Goal: Task Accomplishment & Management: Use online tool/utility

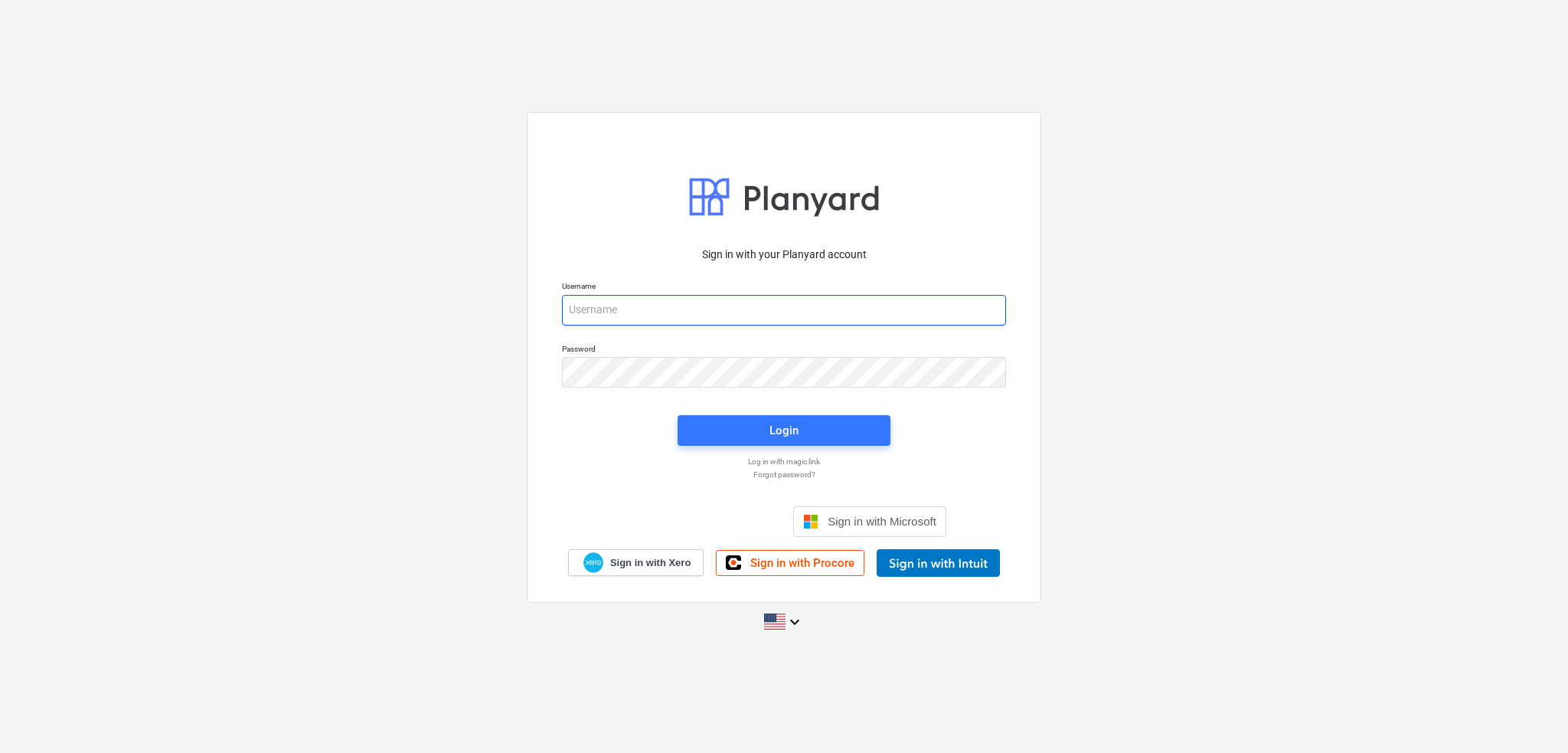
click at [628, 315] on input "email" at bounding box center [784, 310] width 444 height 30
type input "[PERSON_NAME][EMAIL_ADDRESS][PERSON_NAME][DOMAIN_NAME]"
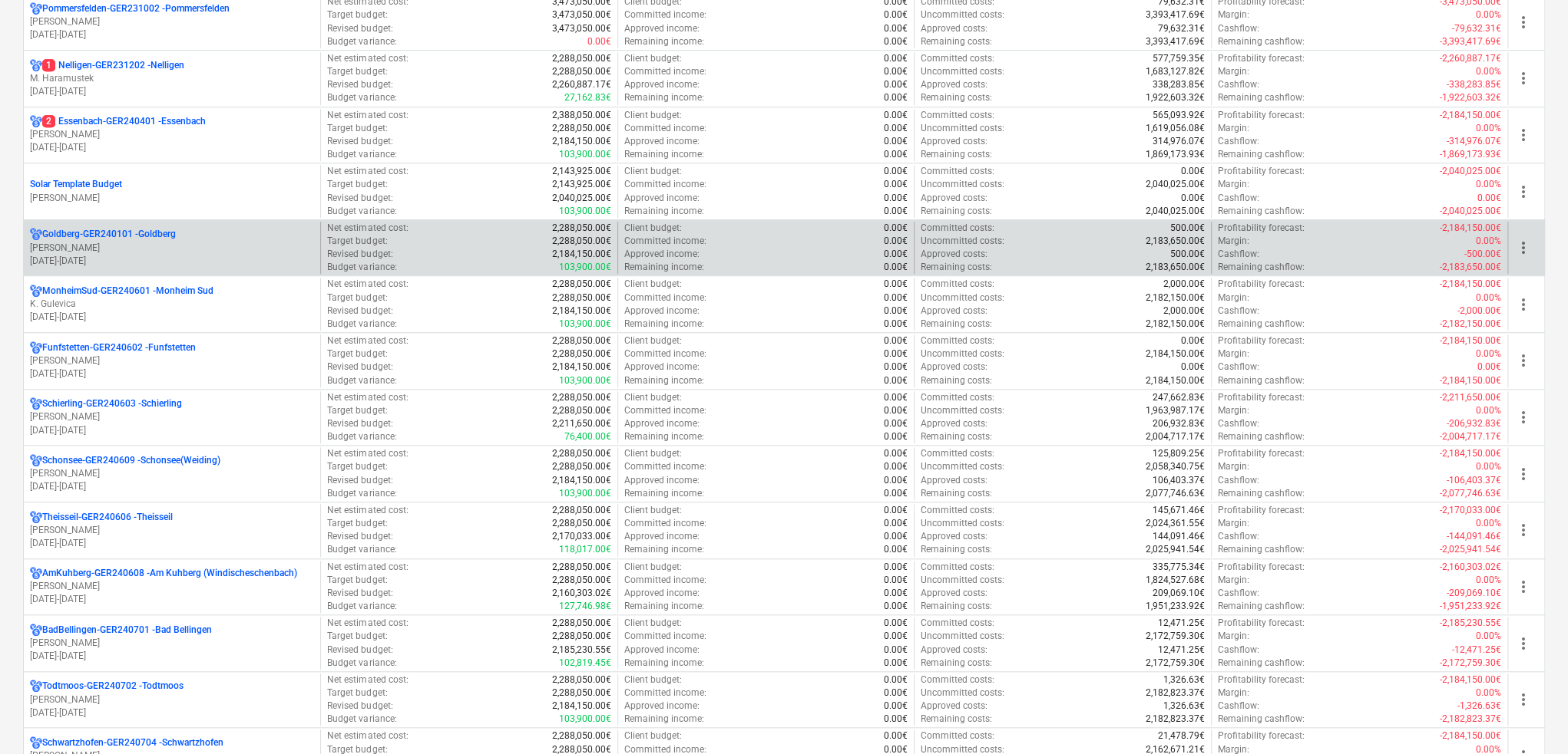
scroll to position [690, 0]
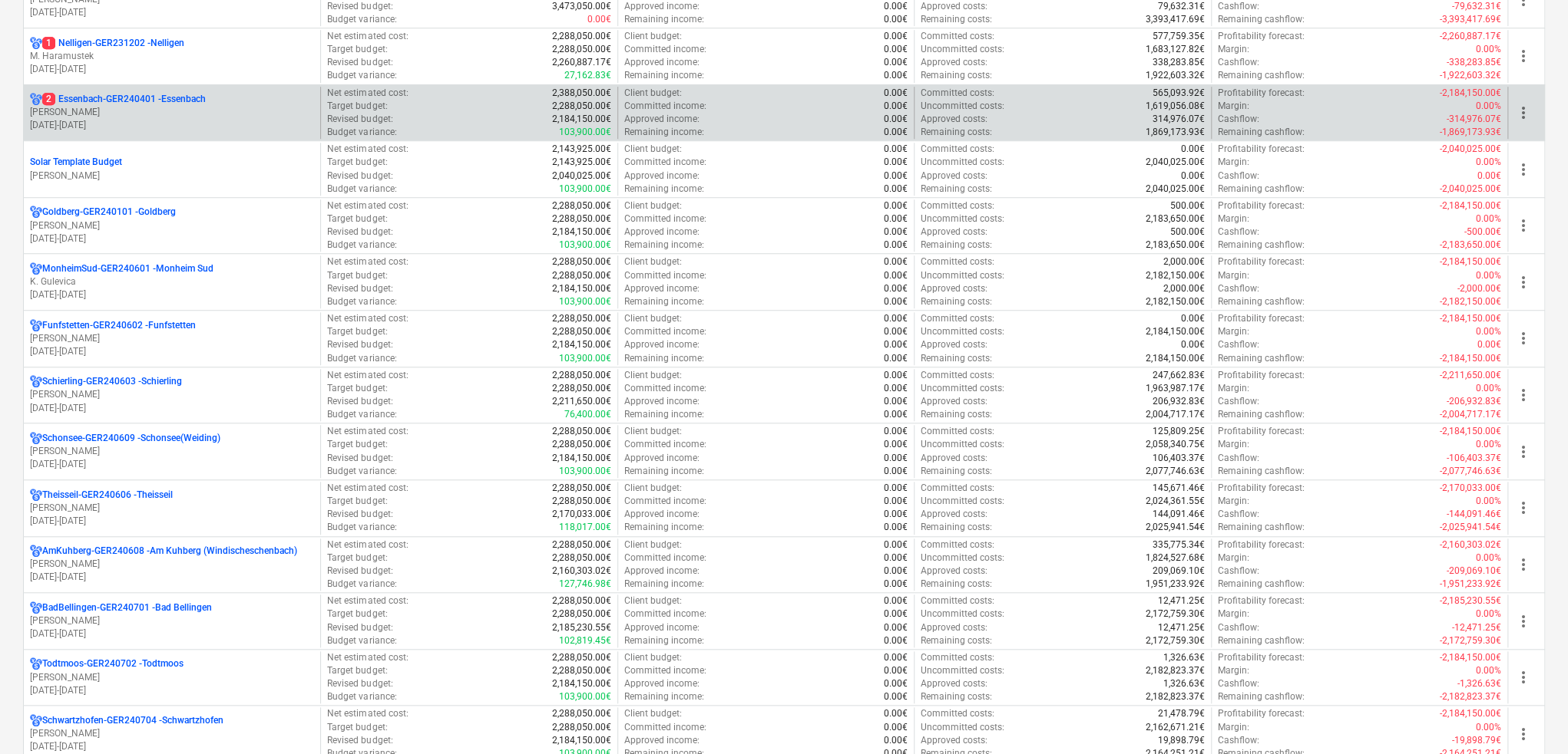
click at [188, 119] on p "[DATE] - [DATE]" at bounding box center [172, 125] width 284 height 13
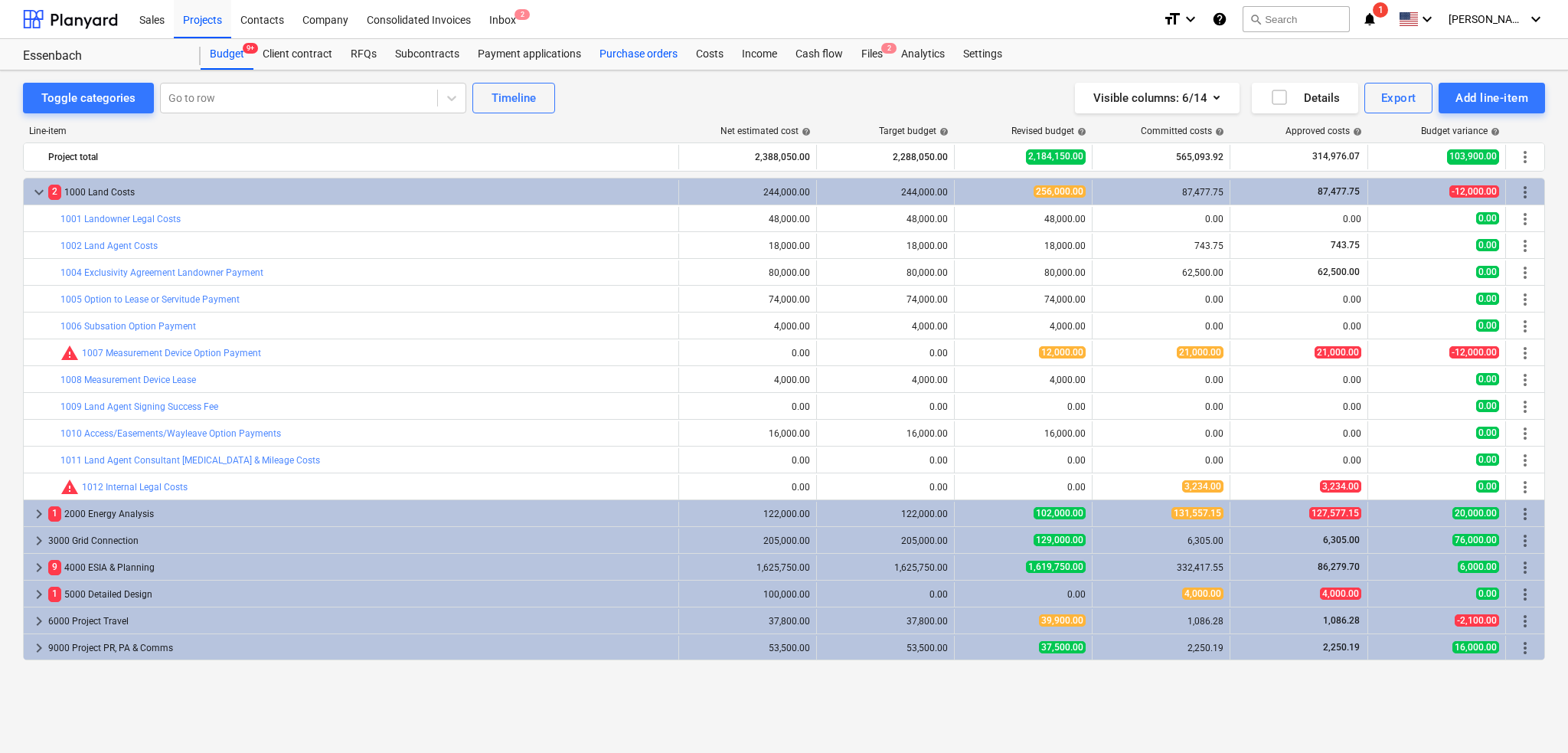
click at [620, 57] on div "Purchase orders" at bounding box center [638, 54] width 96 height 30
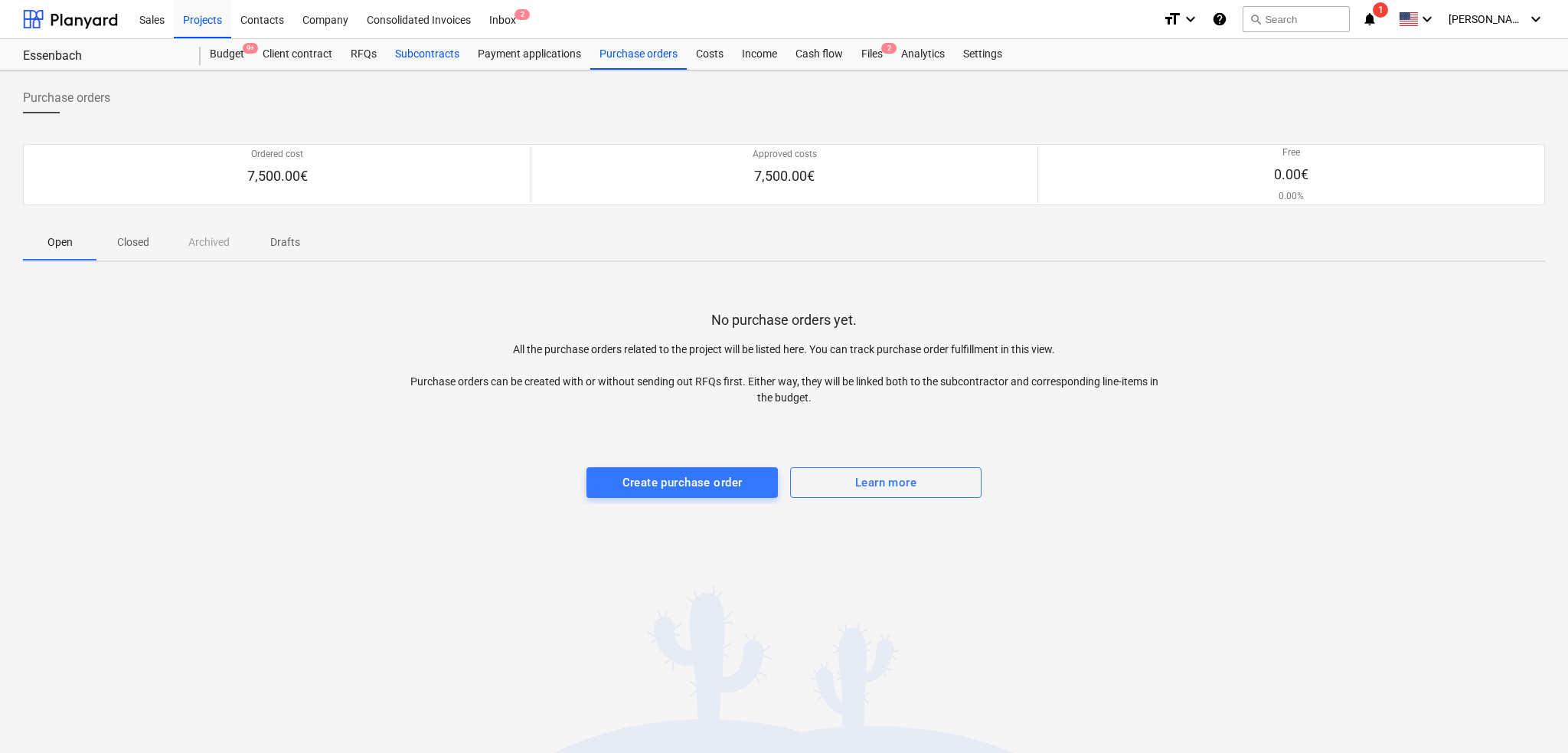
click at [442, 59] on div "Subcontracts" at bounding box center [428, 54] width 83 height 30
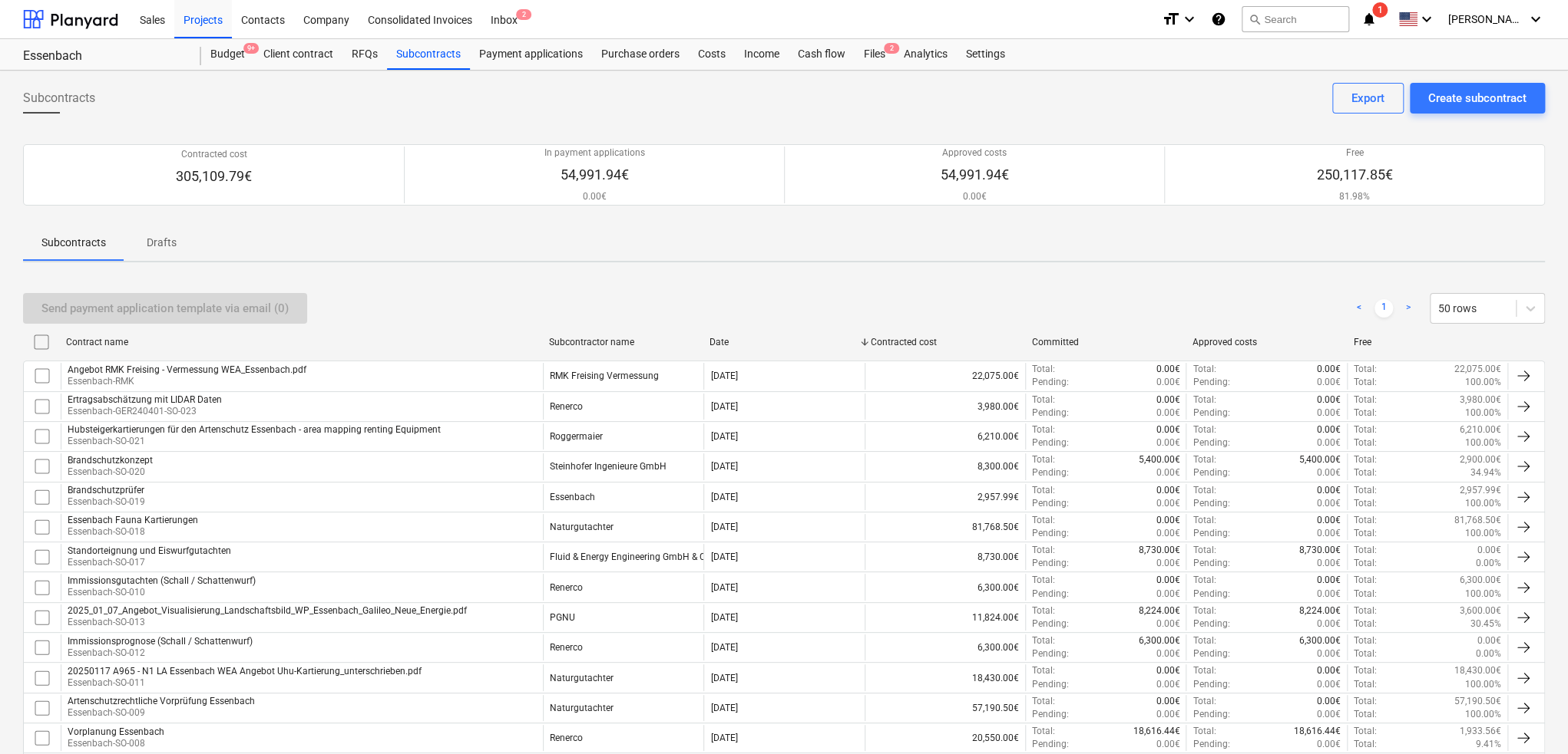
click at [335, 342] on div "Contract name" at bounding box center [301, 341] width 470 height 10
checkbox input "false"
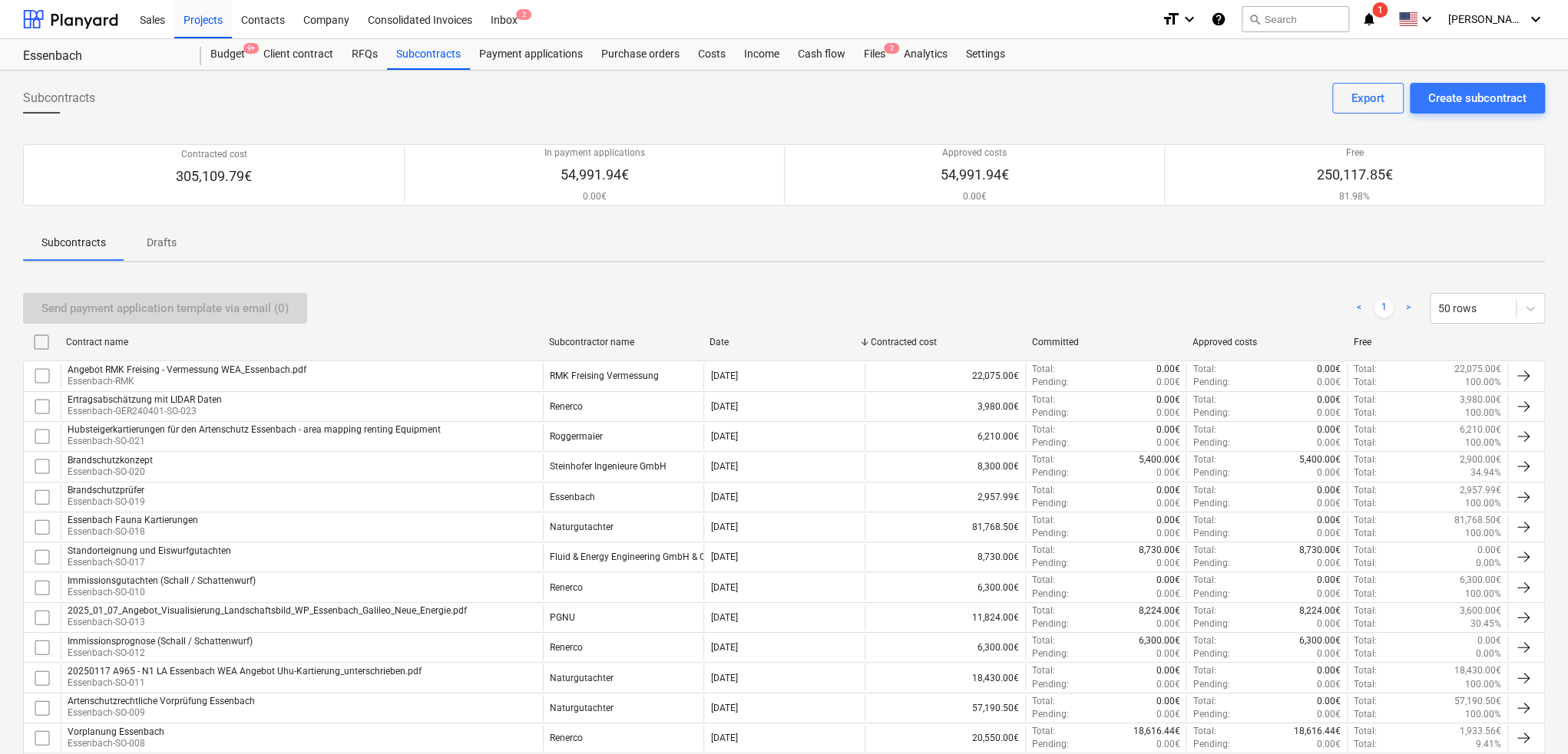
checkbox input "false"
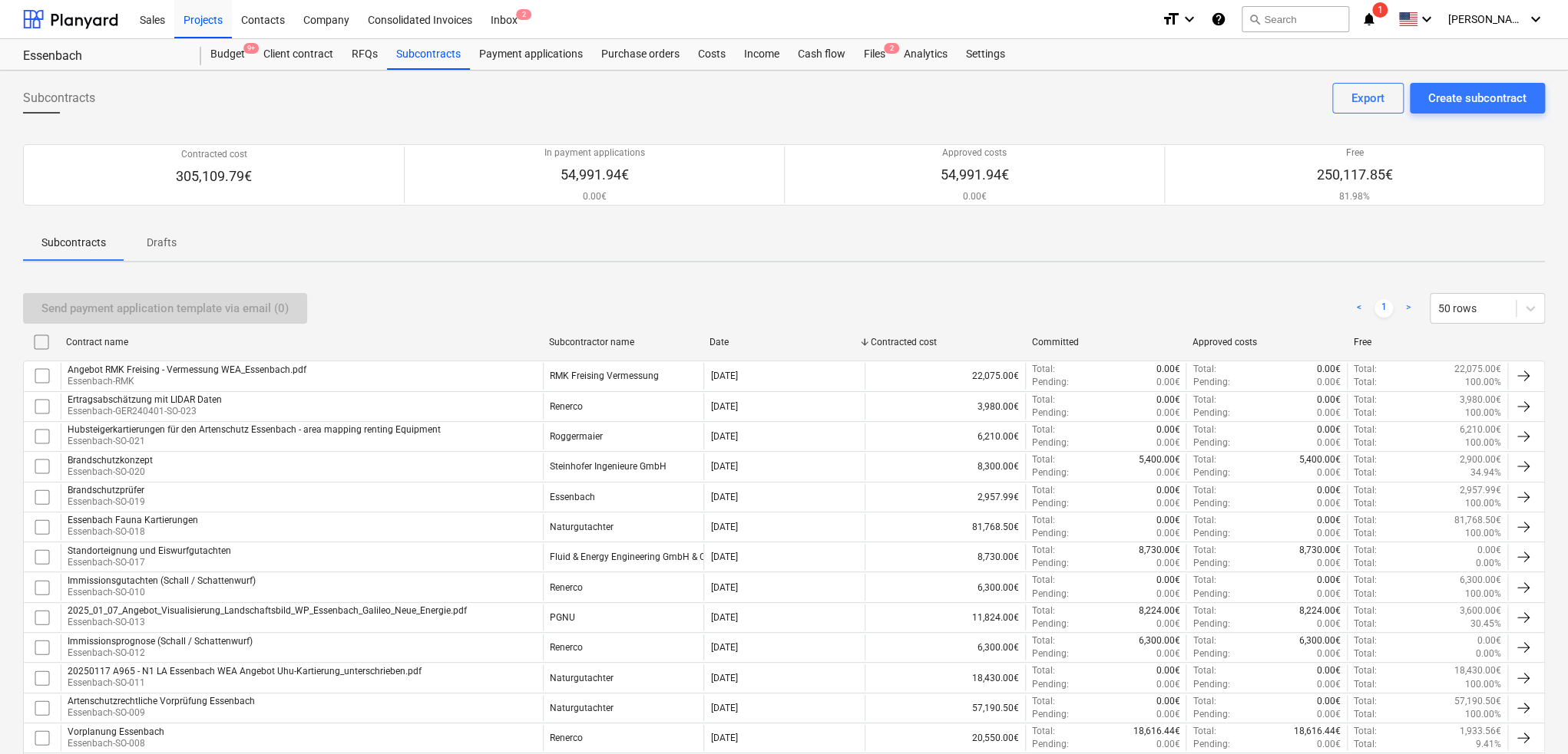
checkbox input "false"
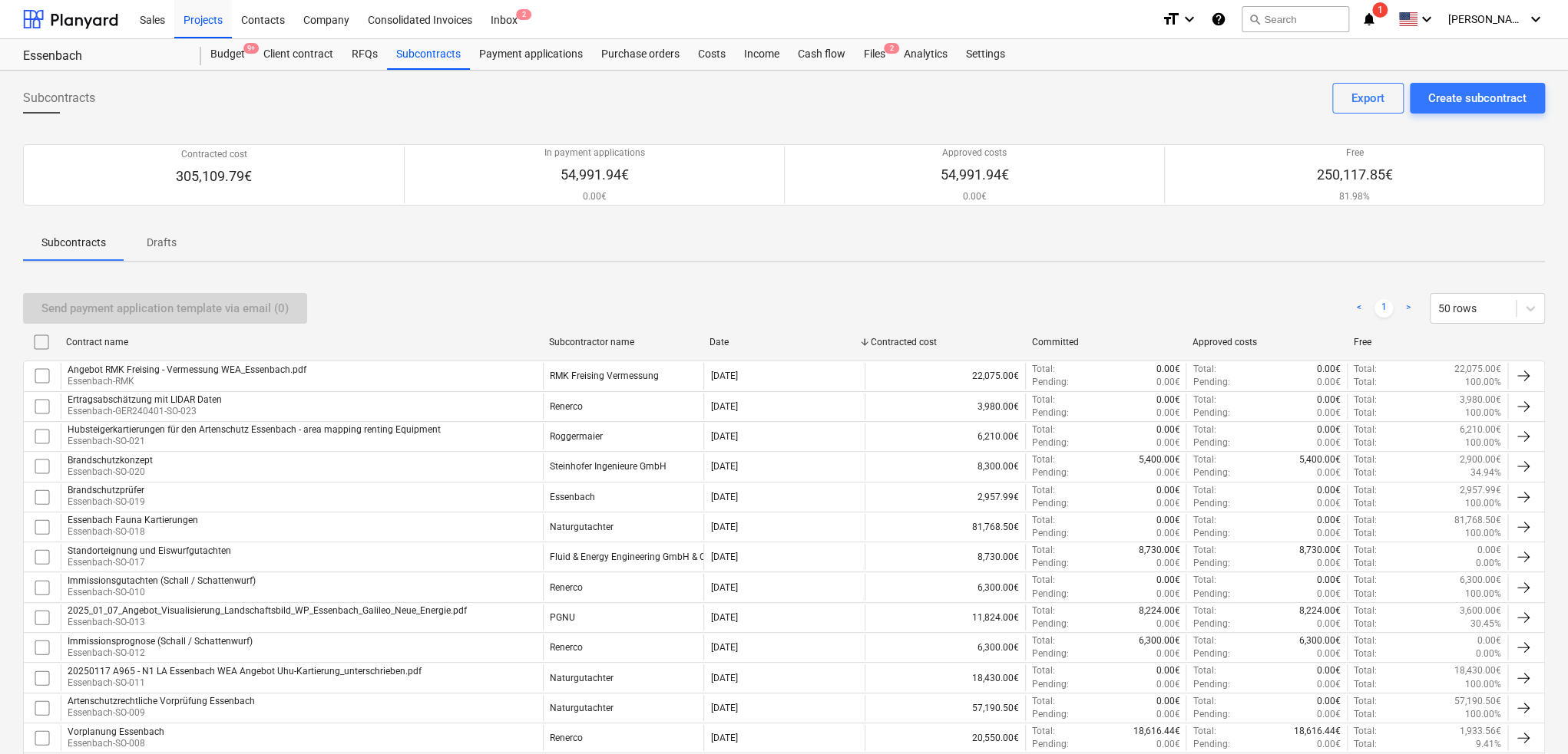
checkbox input "false"
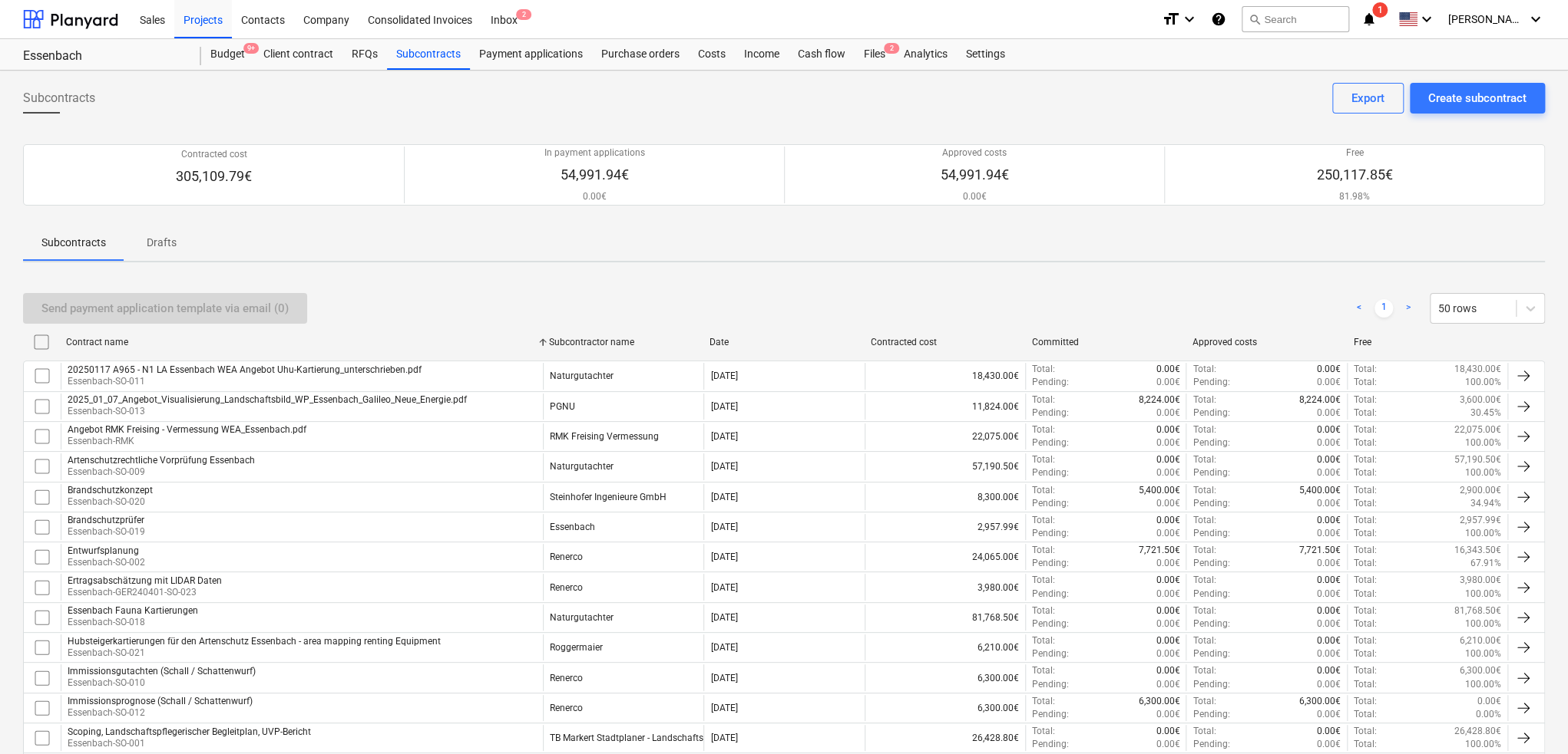
click at [335, 342] on div "Contract name" at bounding box center [301, 341] width 470 height 10
checkbox input "false"
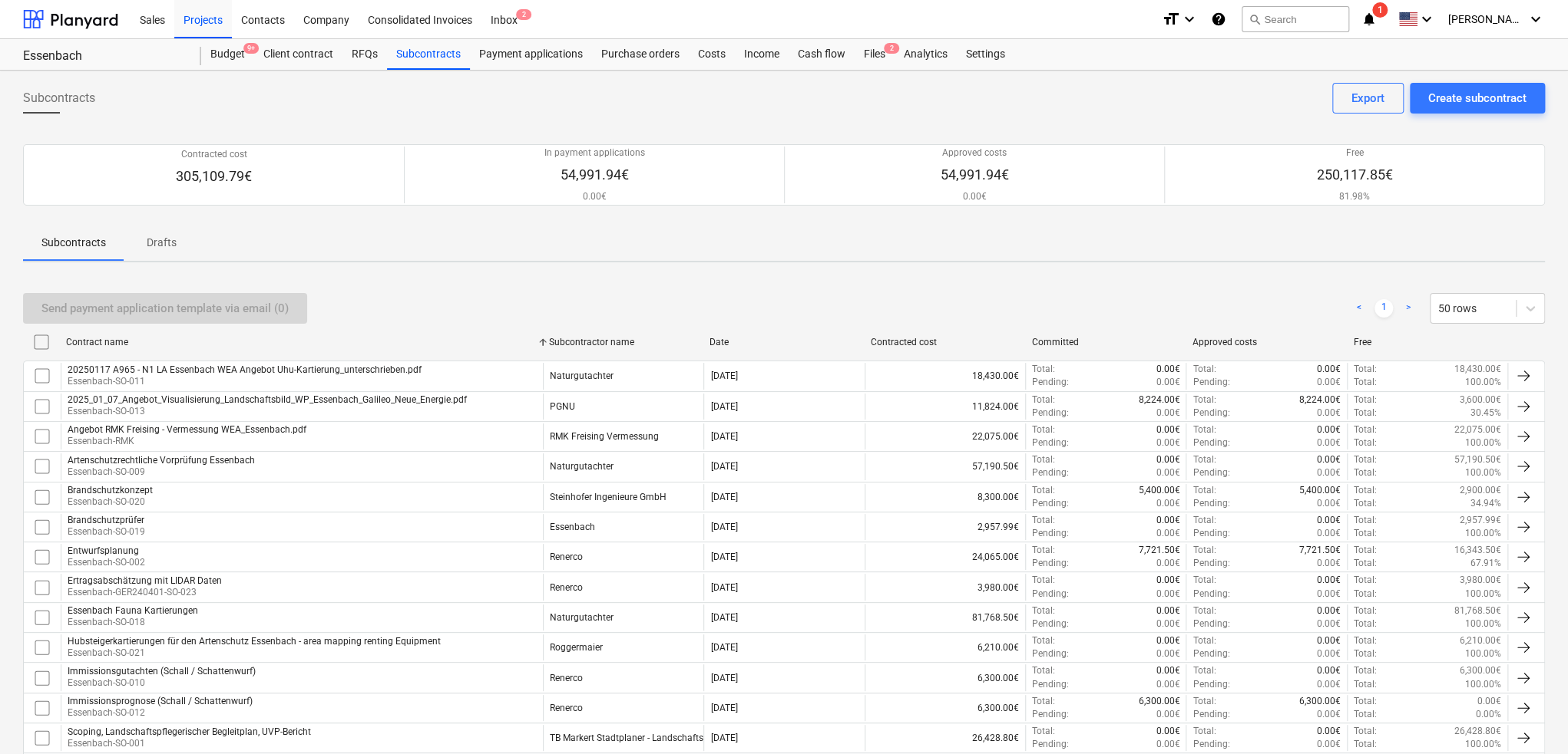
checkbox input "false"
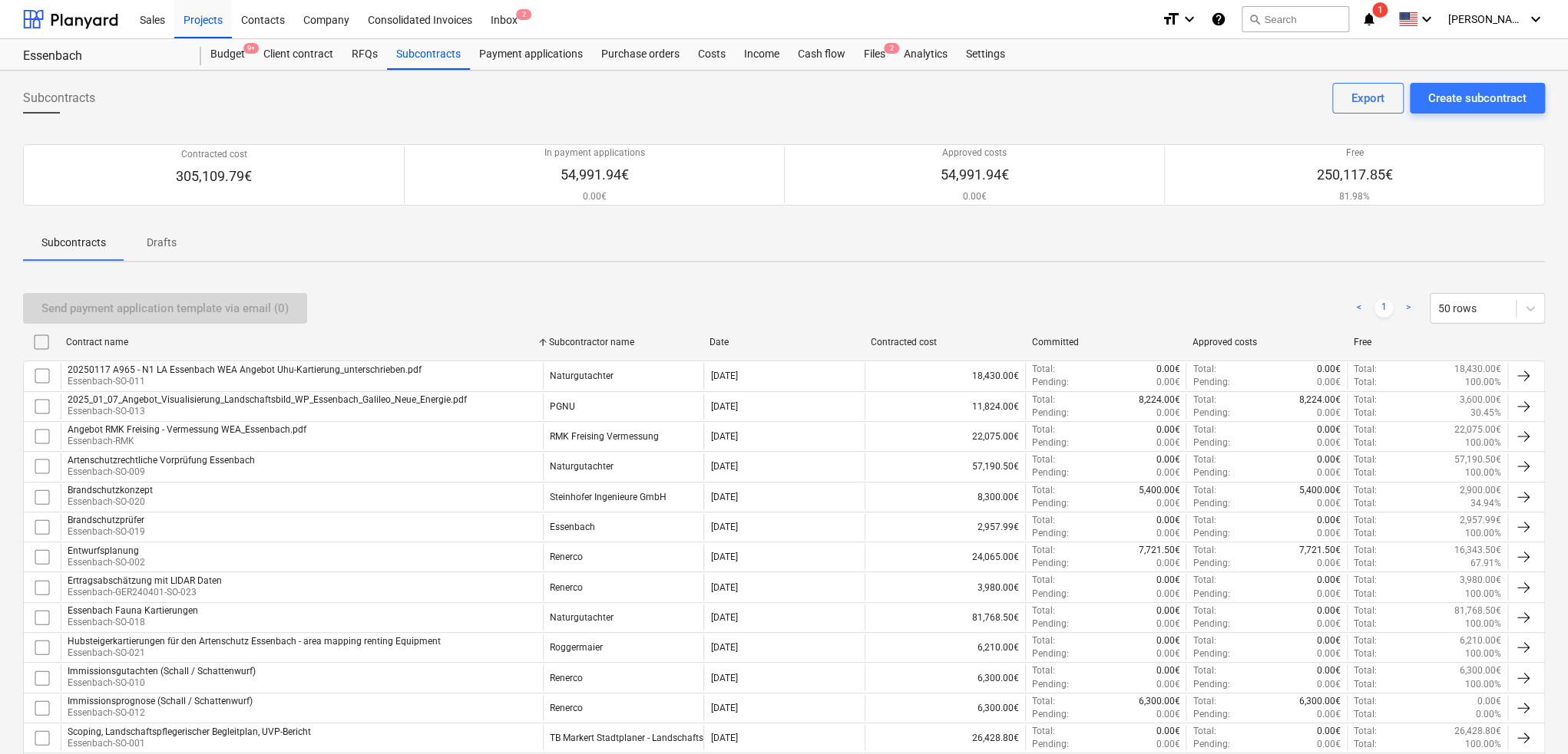
checkbox input "false"
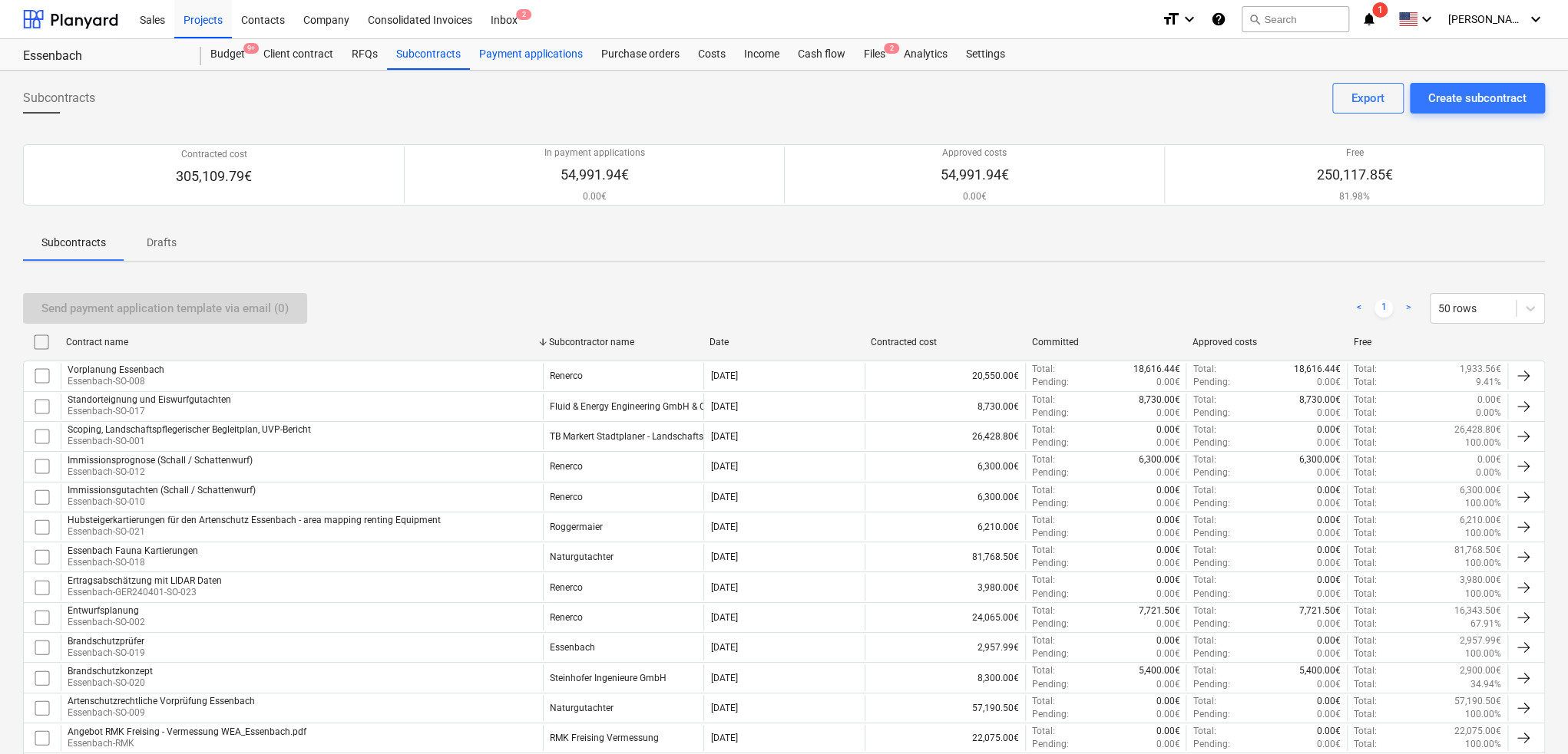
click at [505, 59] on div "Payment applications" at bounding box center [530, 54] width 122 height 30
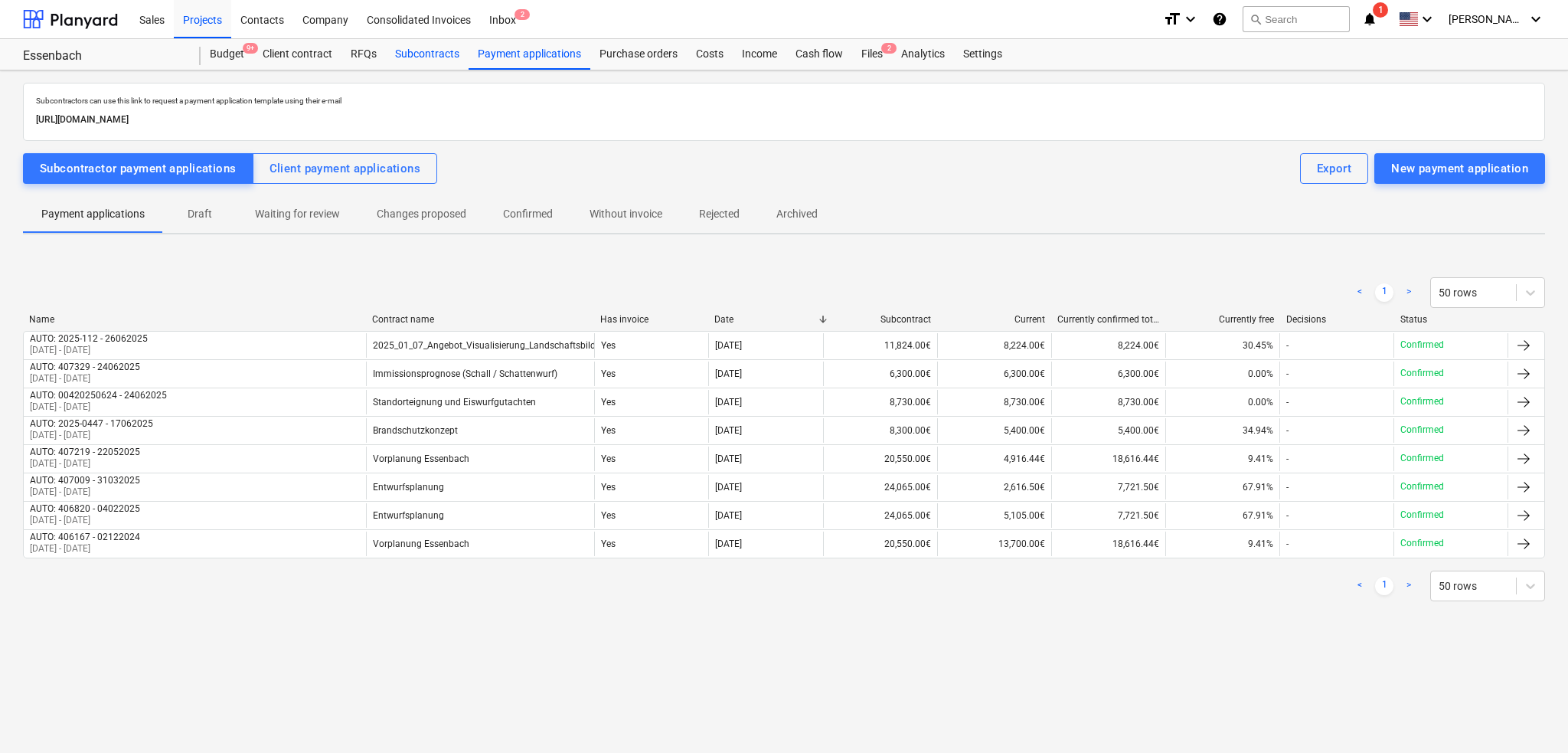
click at [424, 57] on div "Subcontracts" at bounding box center [428, 54] width 83 height 30
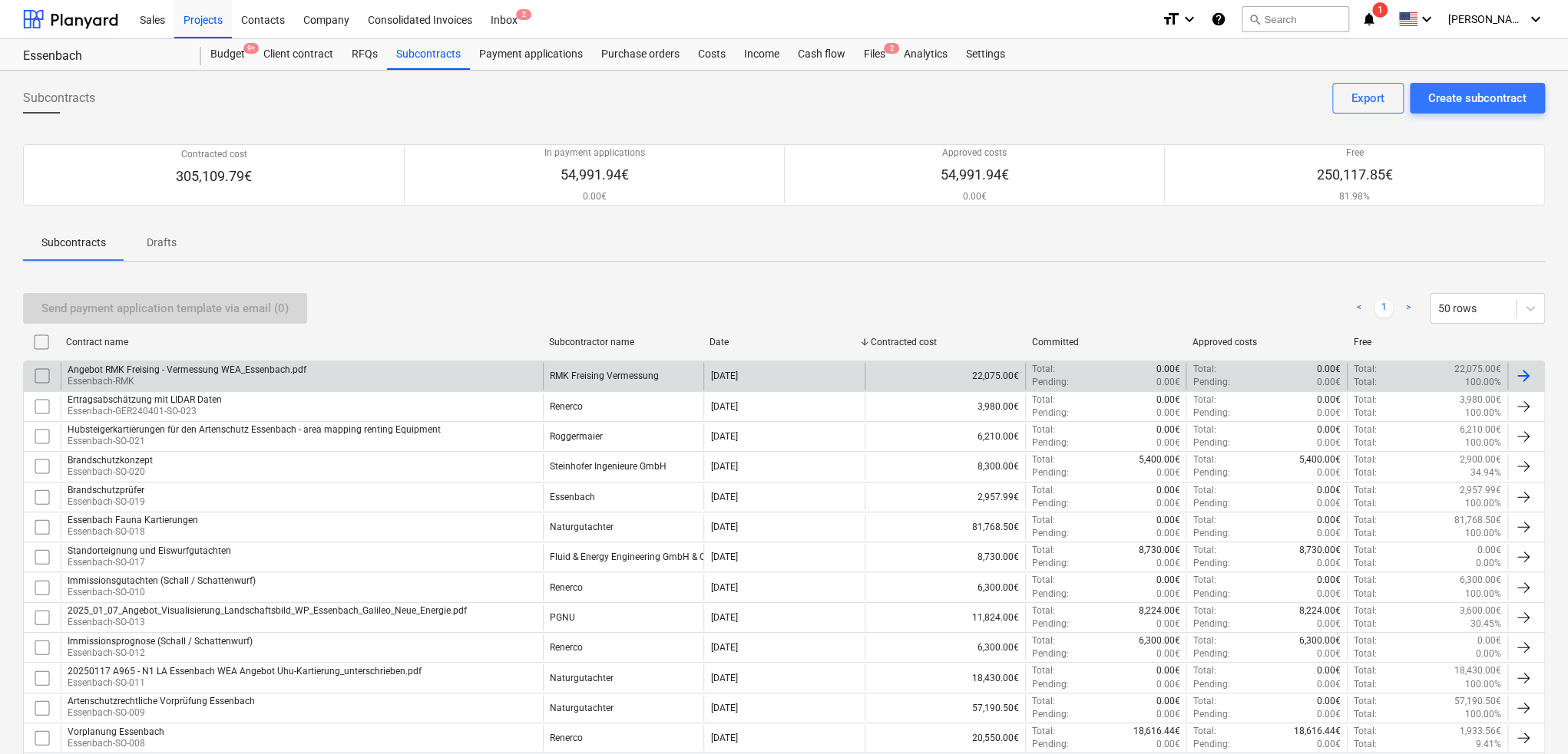
click at [199, 375] on p "Essenbach-RMK" at bounding box center [187, 381] width 239 height 13
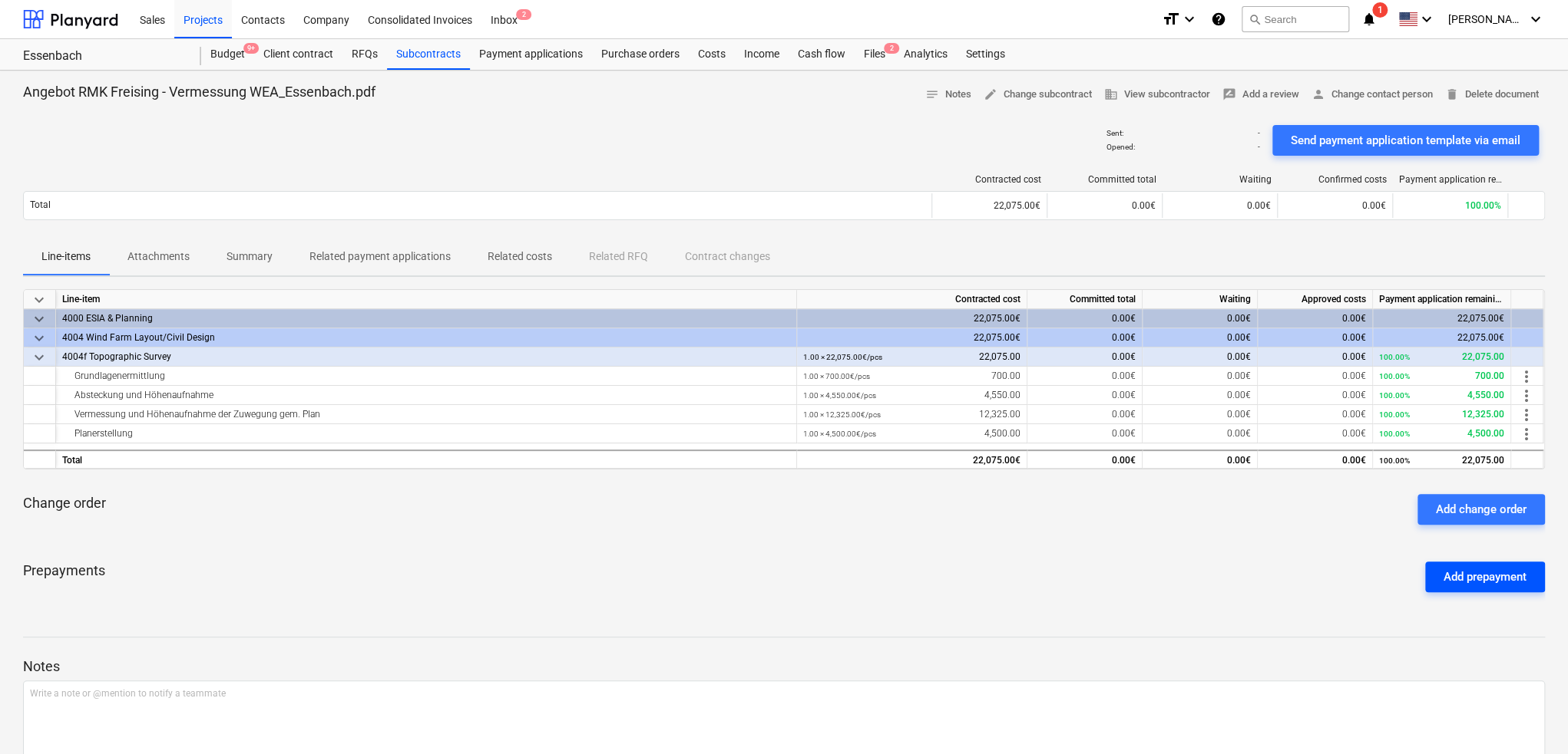
click at [1487, 582] on div "Add prepayment" at bounding box center [1485, 577] width 83 height 20
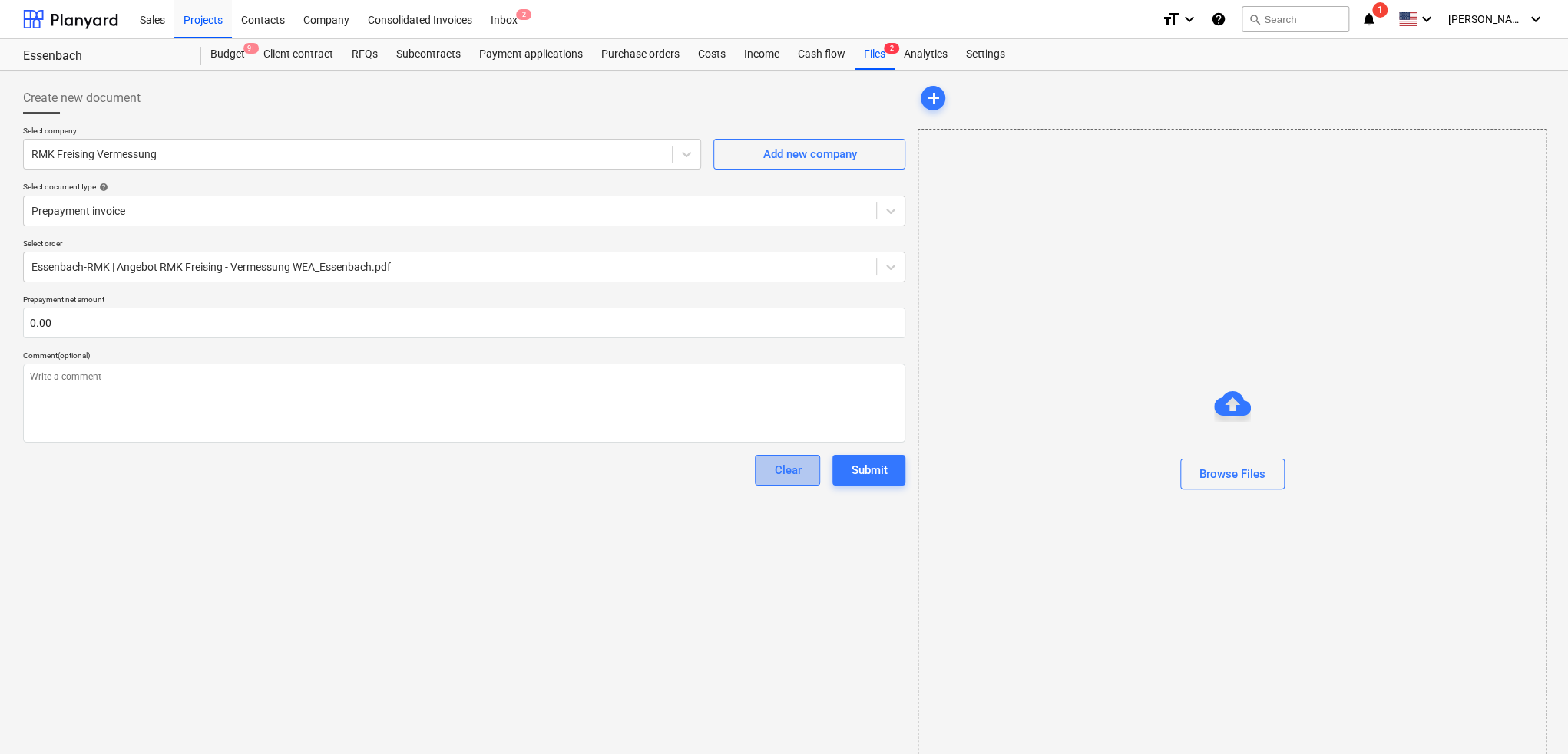
click at [789, 474] on div "Clear" at bounding box center [787, 470] width 27 height 20
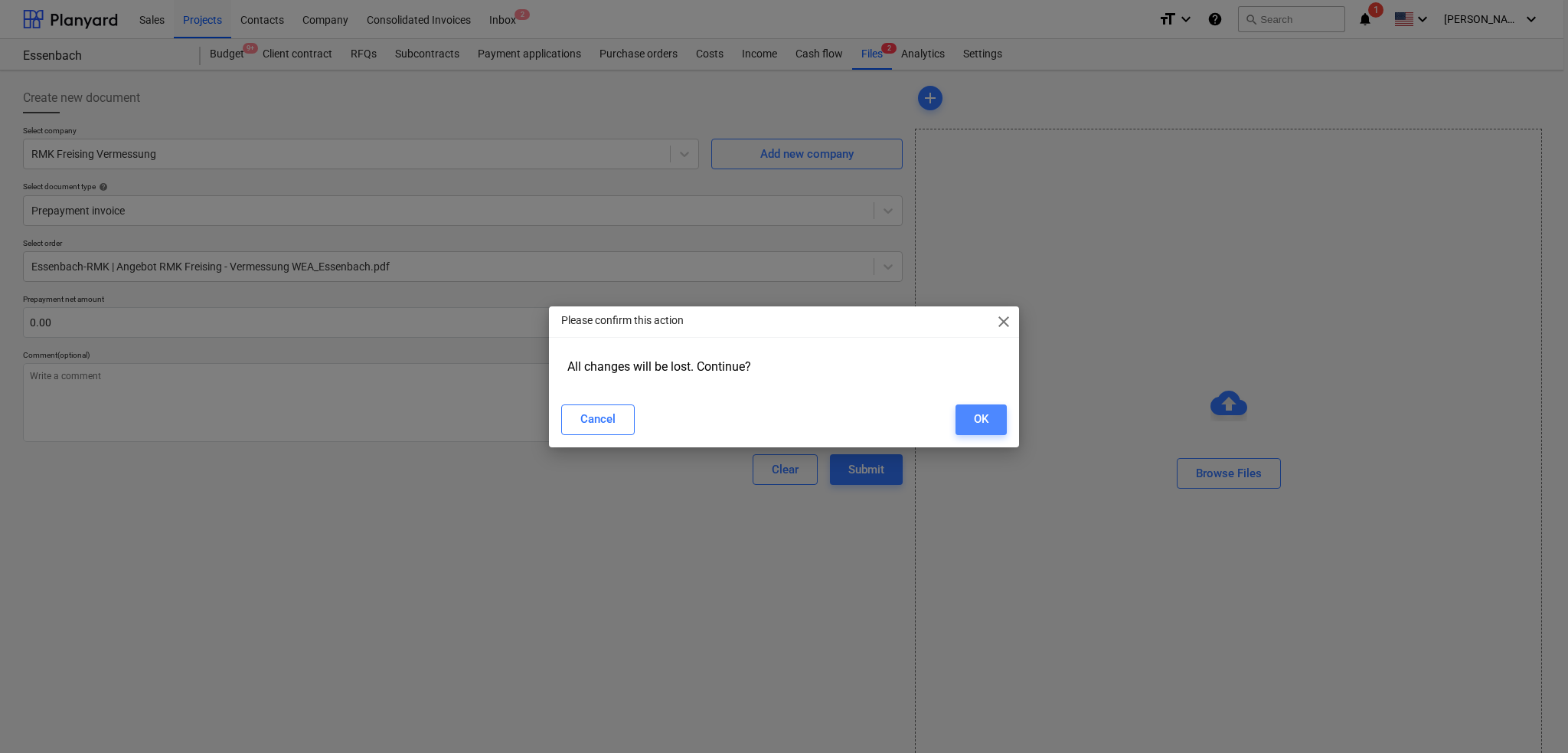
click at [999, 432] on button "OK" at bounding box center [981, 420] width 51 height 30
type textarea "x"
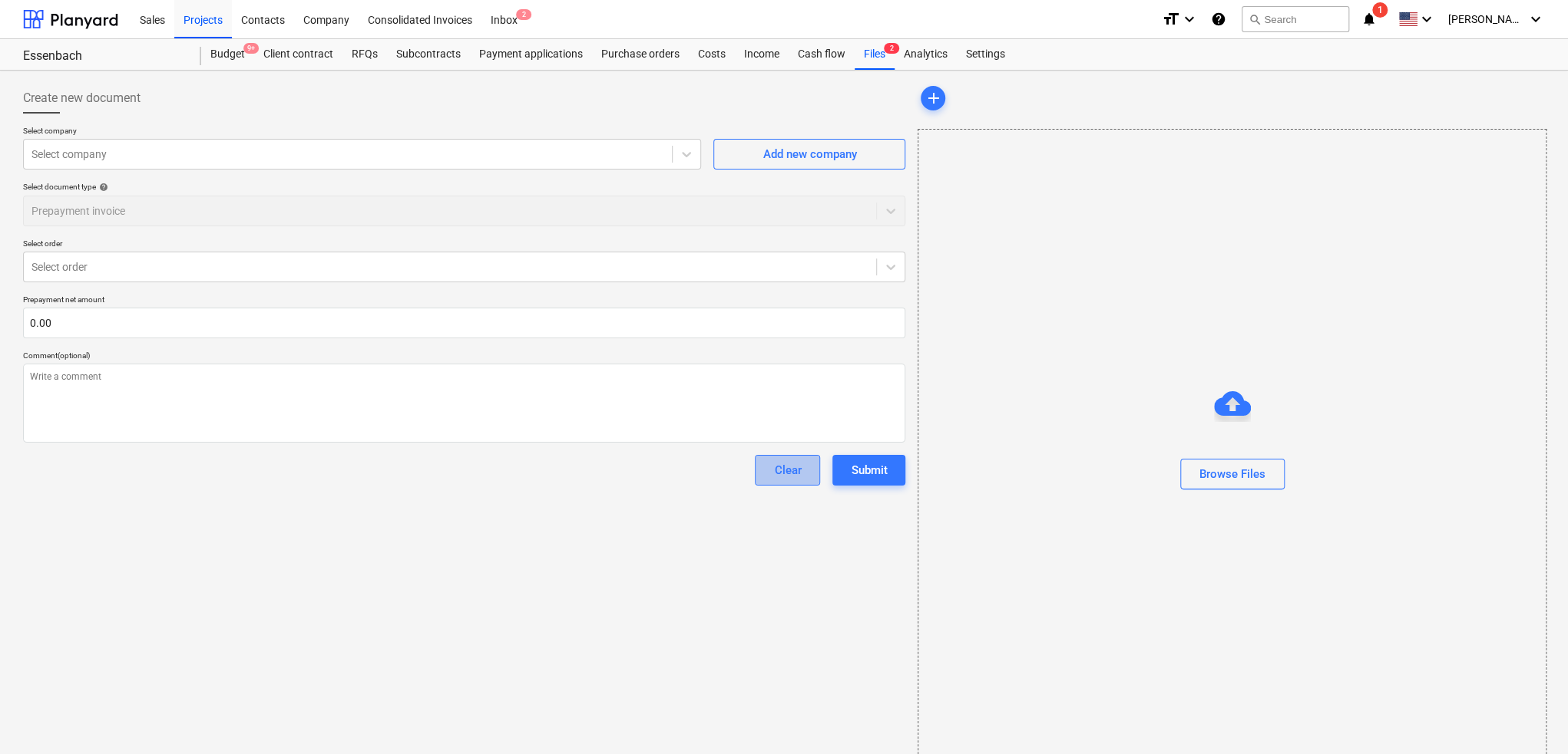
click at [792, 472] on div "Clear" at bounding box center [787, 470] width 27 height 20
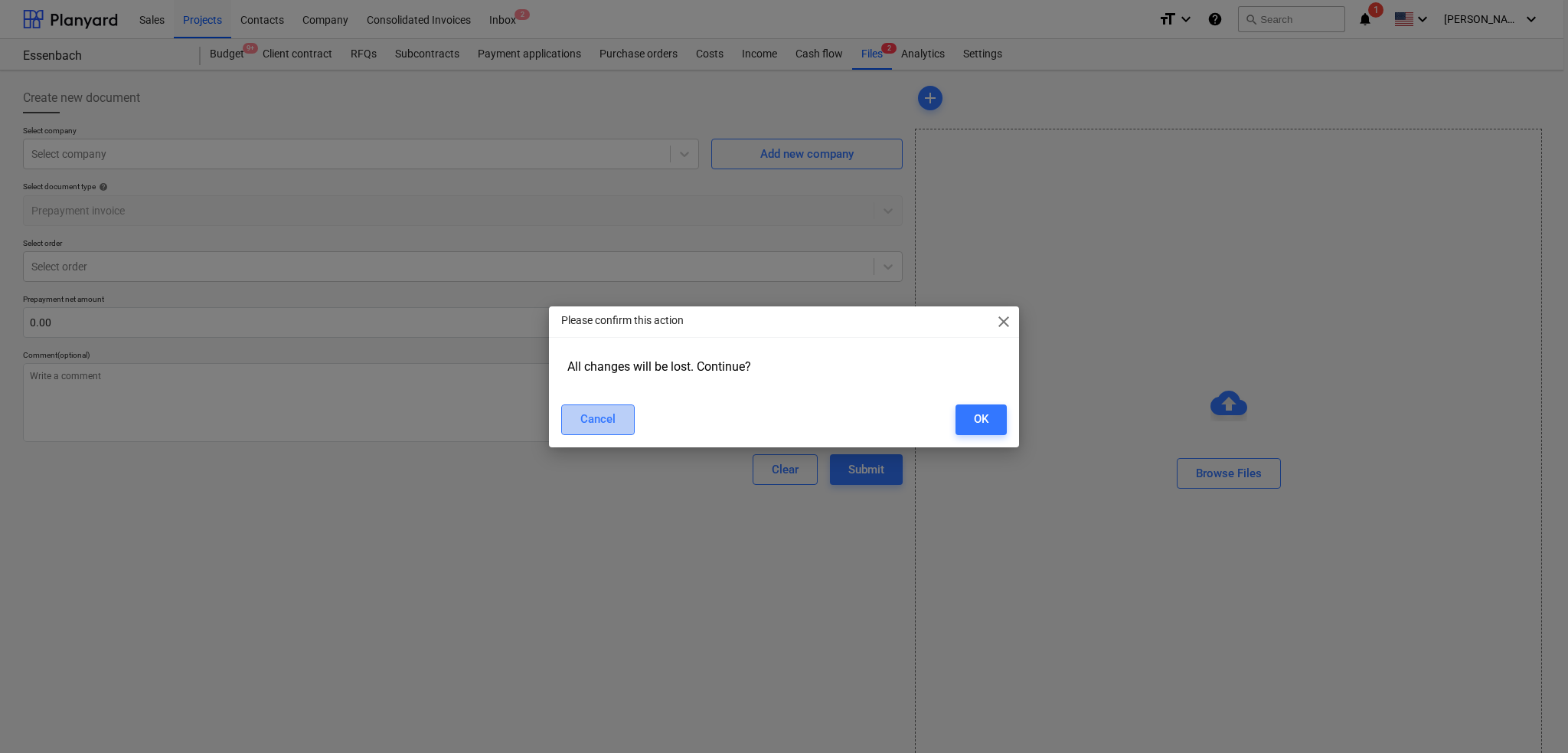
click at [612, 424] on div "Cancel" at bounding box center [598, 418] width 35 height 20
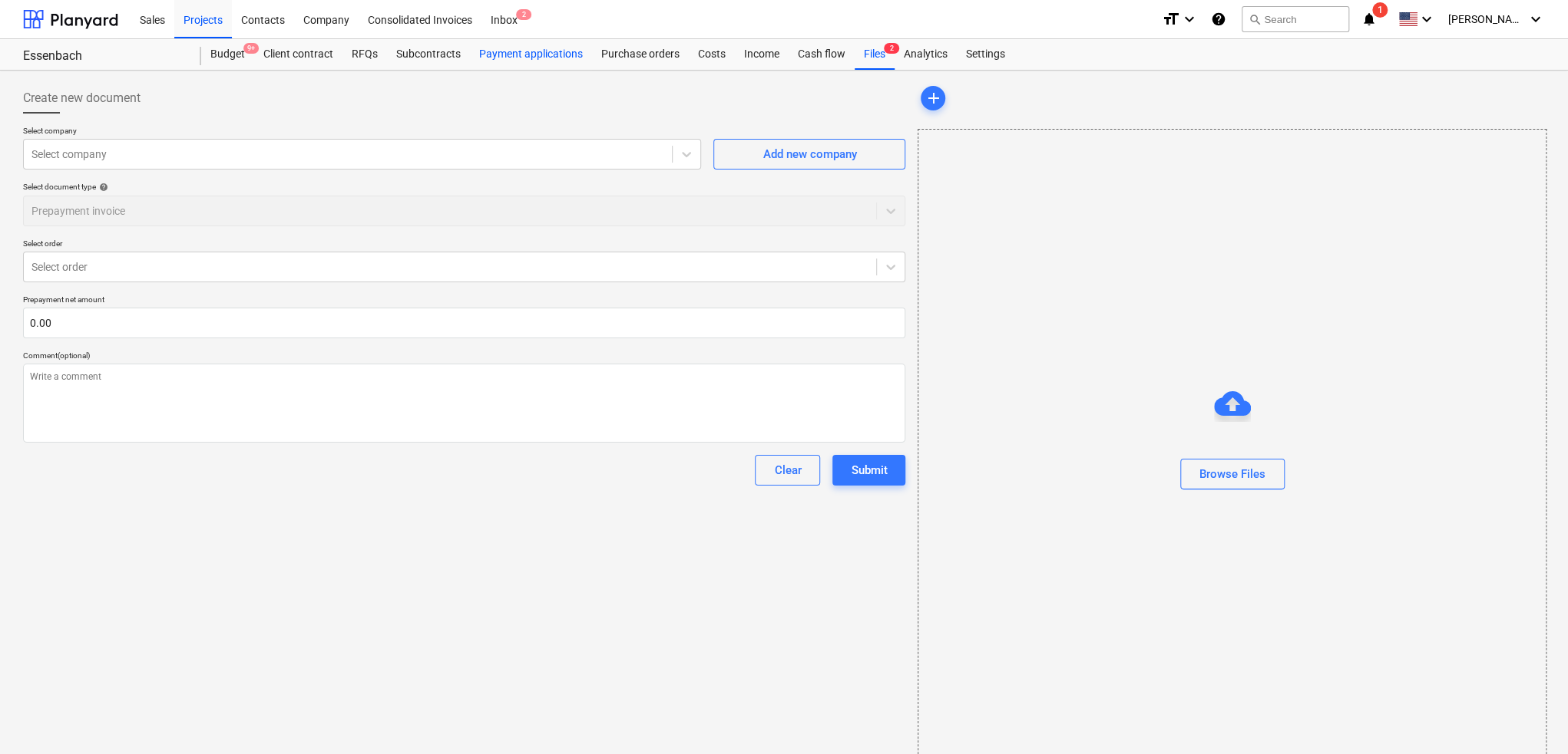
click at [548, 56] on div "Payment applications" at bounding box center [530, 54] width 122 height 30
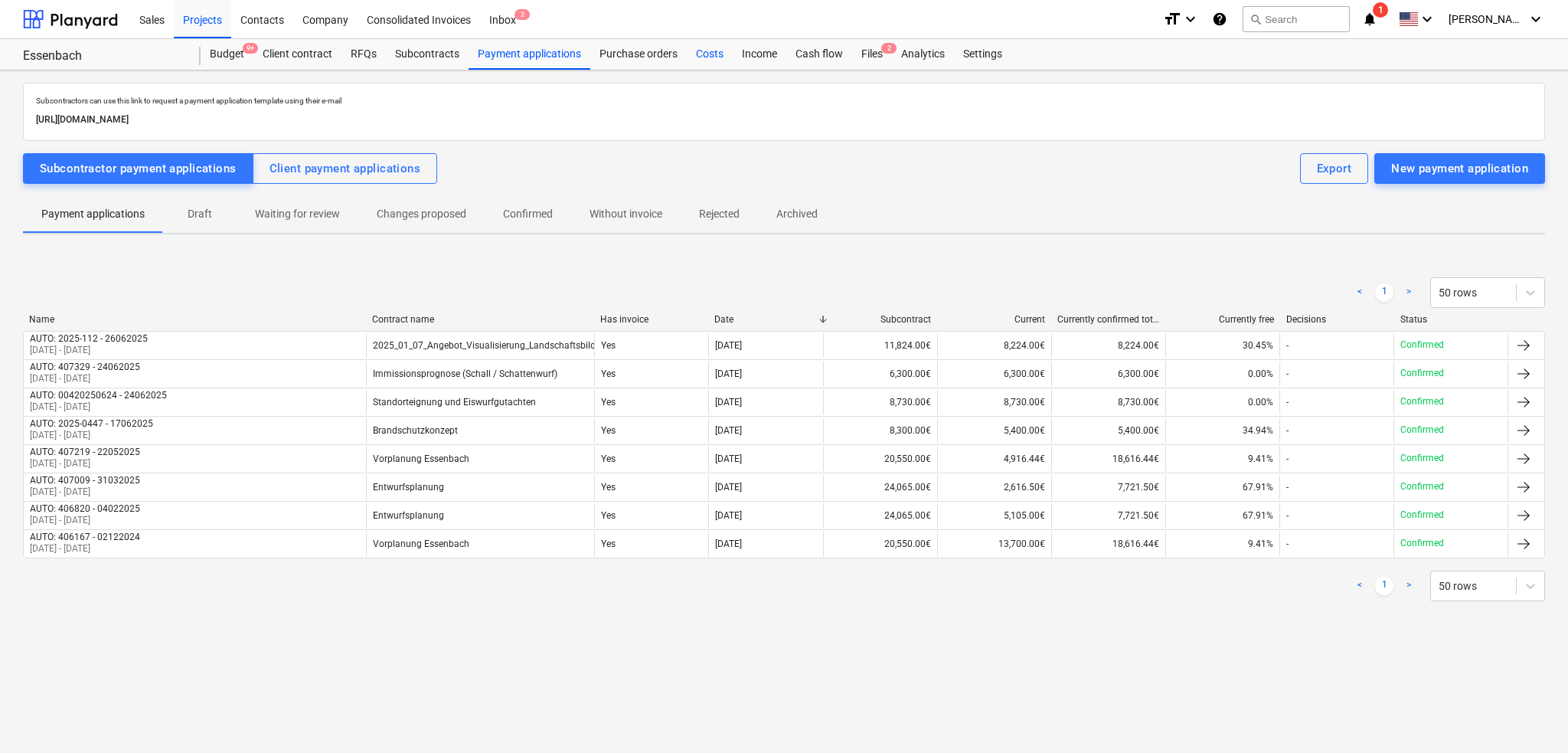
click at [702, 53] on div "Costs" at bounding box center [710, 54] width 46 height 30
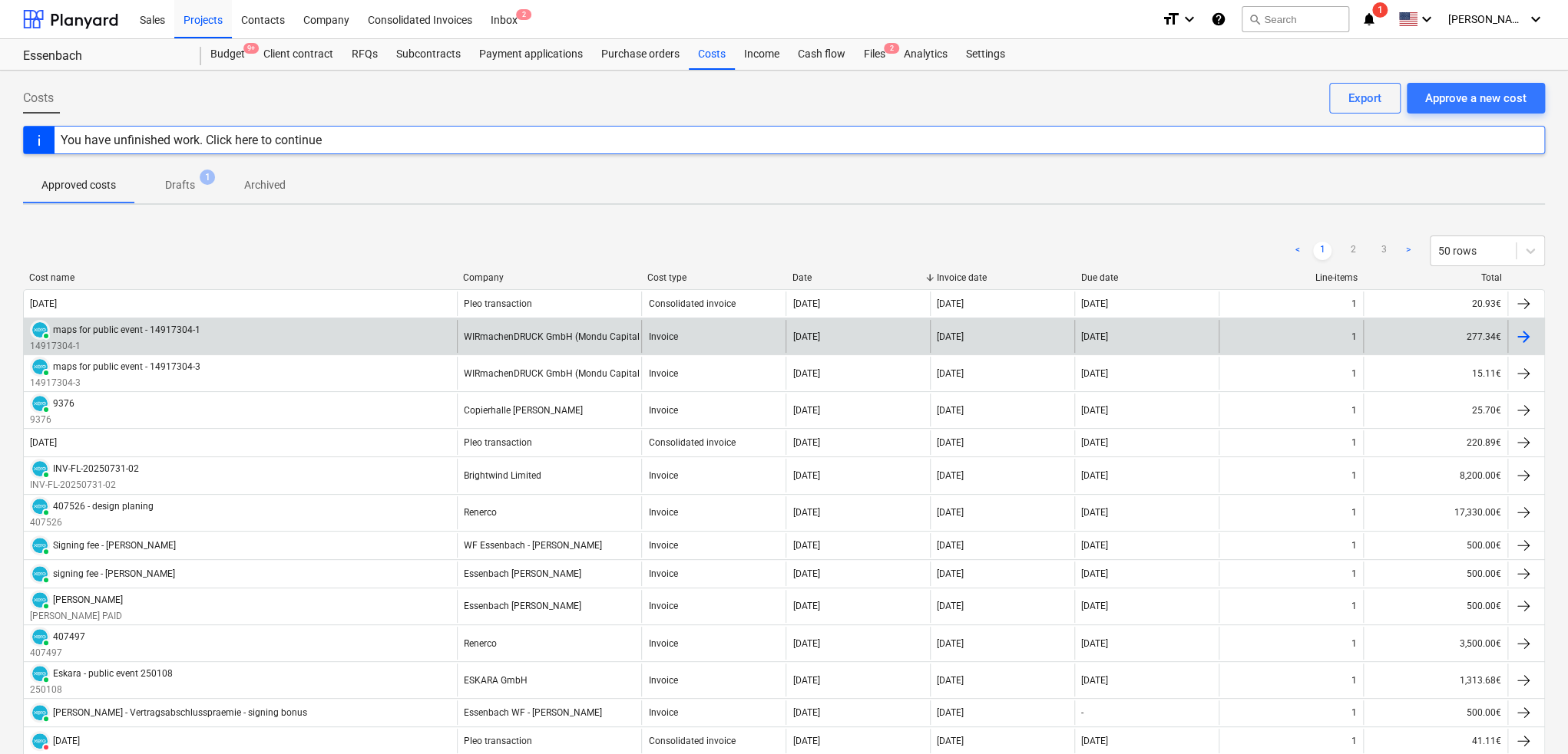
click at [246, 334] on div "PAID maps for public event - 14917304-1 14917304-1" at bounding box center [240, 336] width 433 height 33
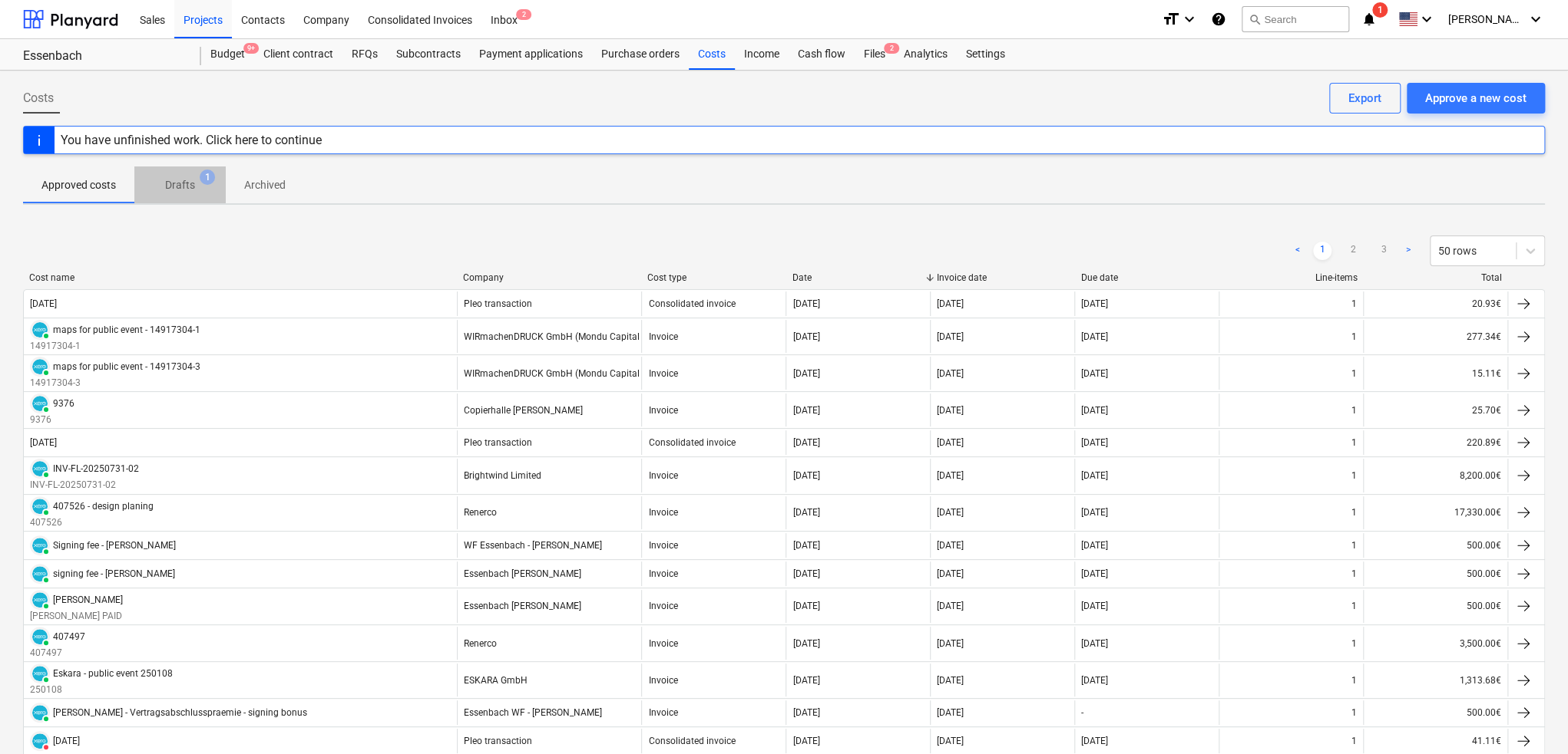
click at [172, 199] on button "Drafts 1" at bounding box center [180, 185] width 91 height 37
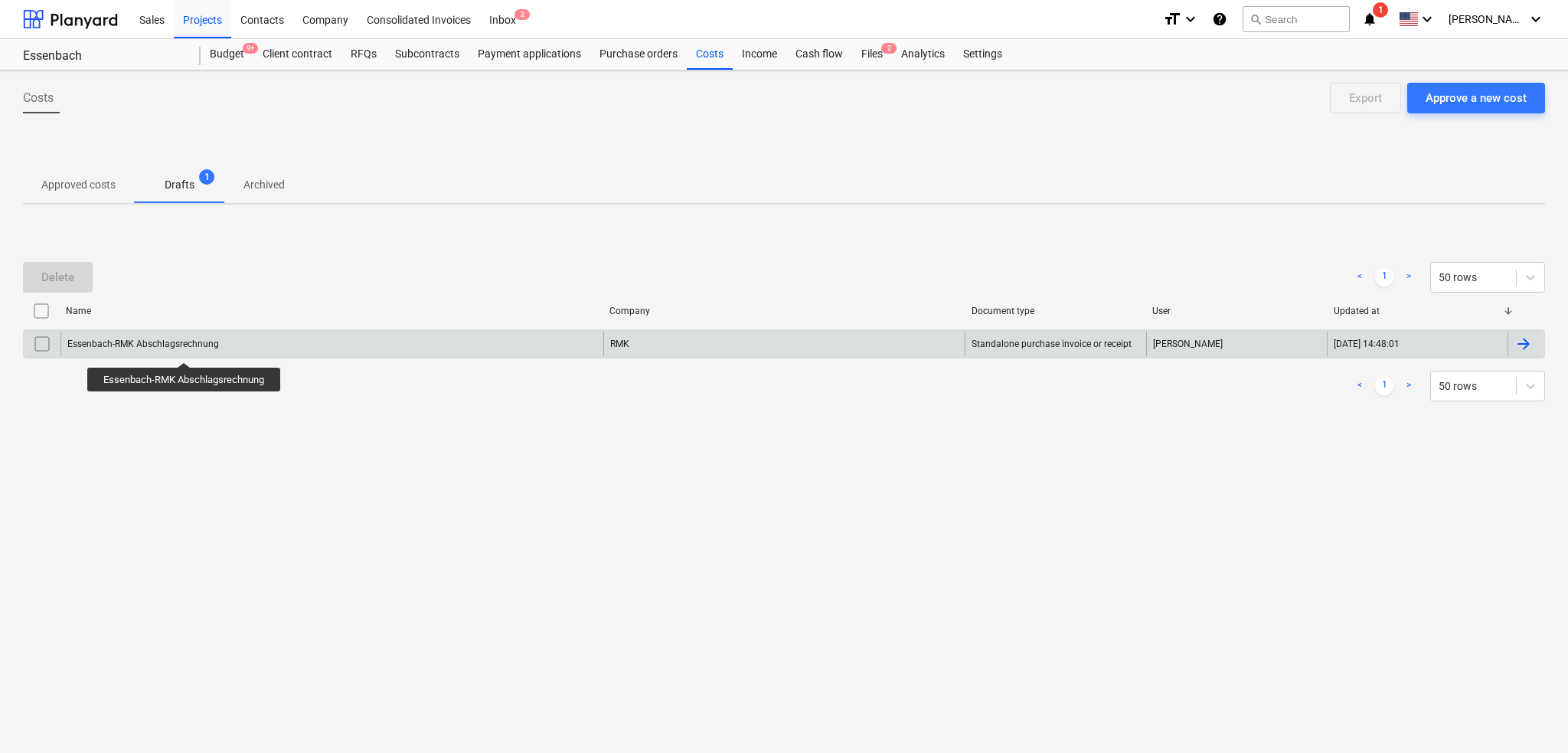
click at [186, 349] on div "Essenbach-RMK Abschlagsrechnung" at bounding box center [143, 343] width 151 height 10
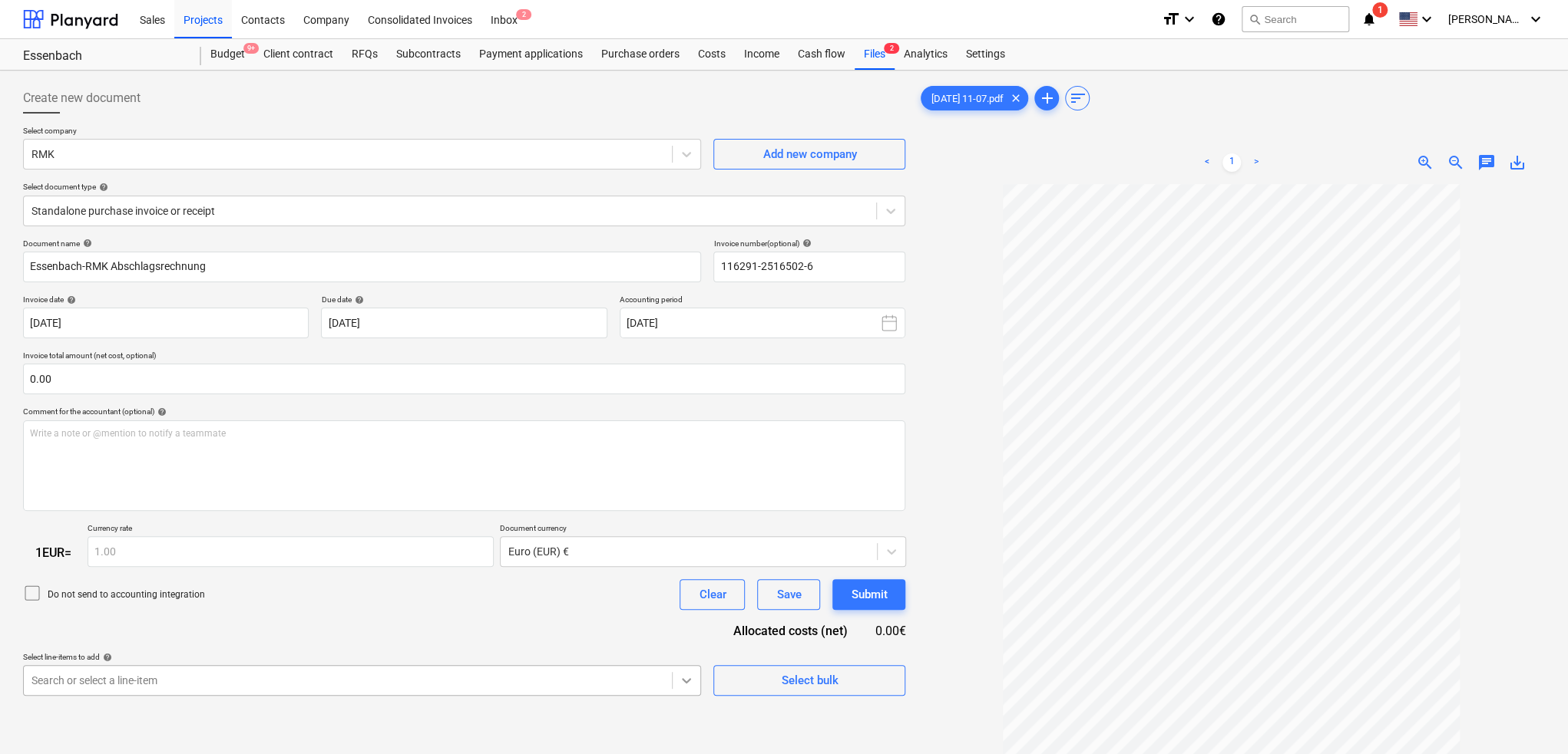
scroll to position [181, 0]
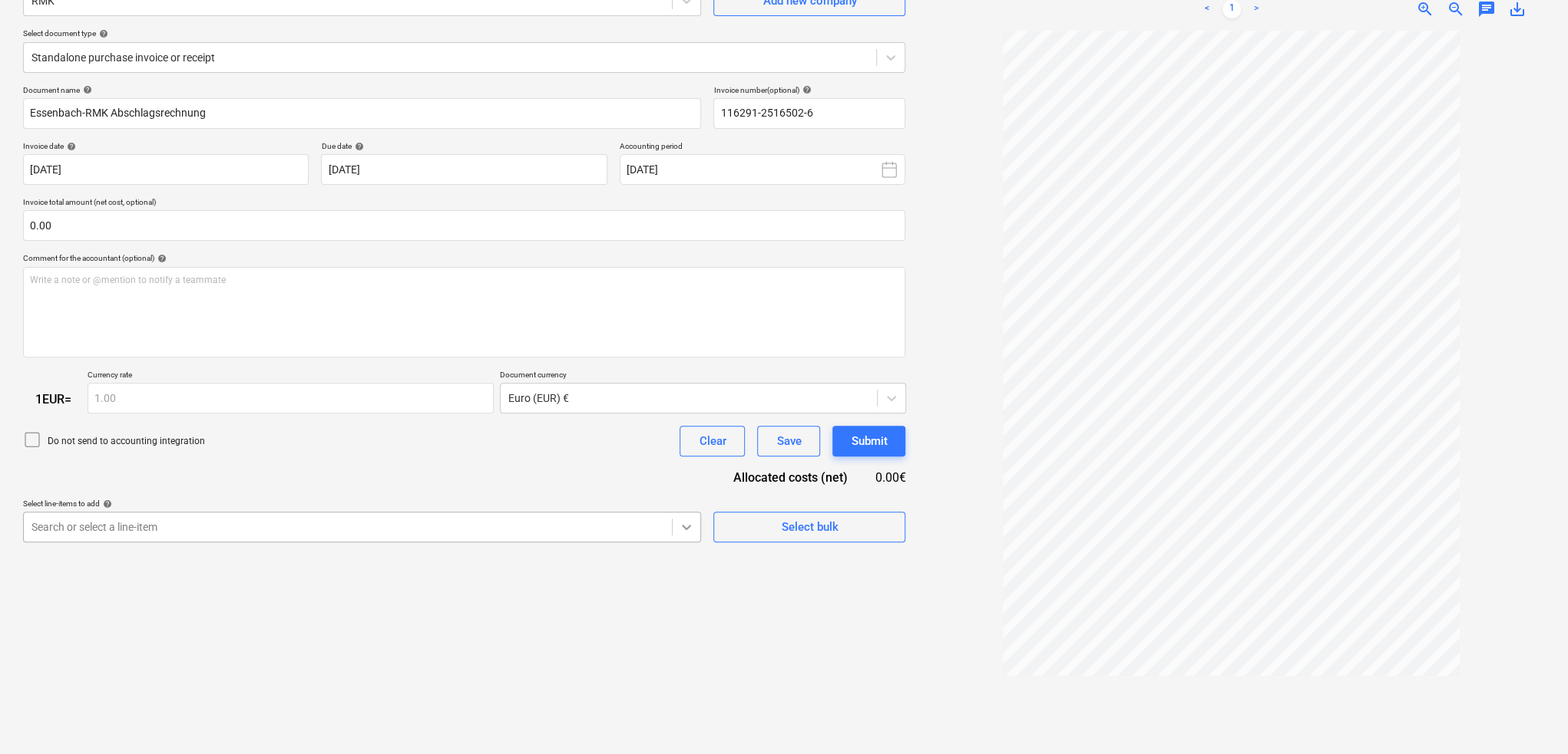
click at [699, 601] on body "Sales Projects Contacts Company Consolidated Invoices Inbox 2 format_size keybo…" at bounding box center [784, 223] width 1568 height 754
drag, startPoint x: 845, startPoint y: 564, endPoint x: 845, endPoint y: 551, distance: 13.0
click at [846, 564] on div "Create new document Select company RMK Add new company Select document type hel…" at bounding box center [464, 336] width 894 height 825
click at [845, 515] on button "Select bulk" at bounding box center [809, 527] width 192 height 30
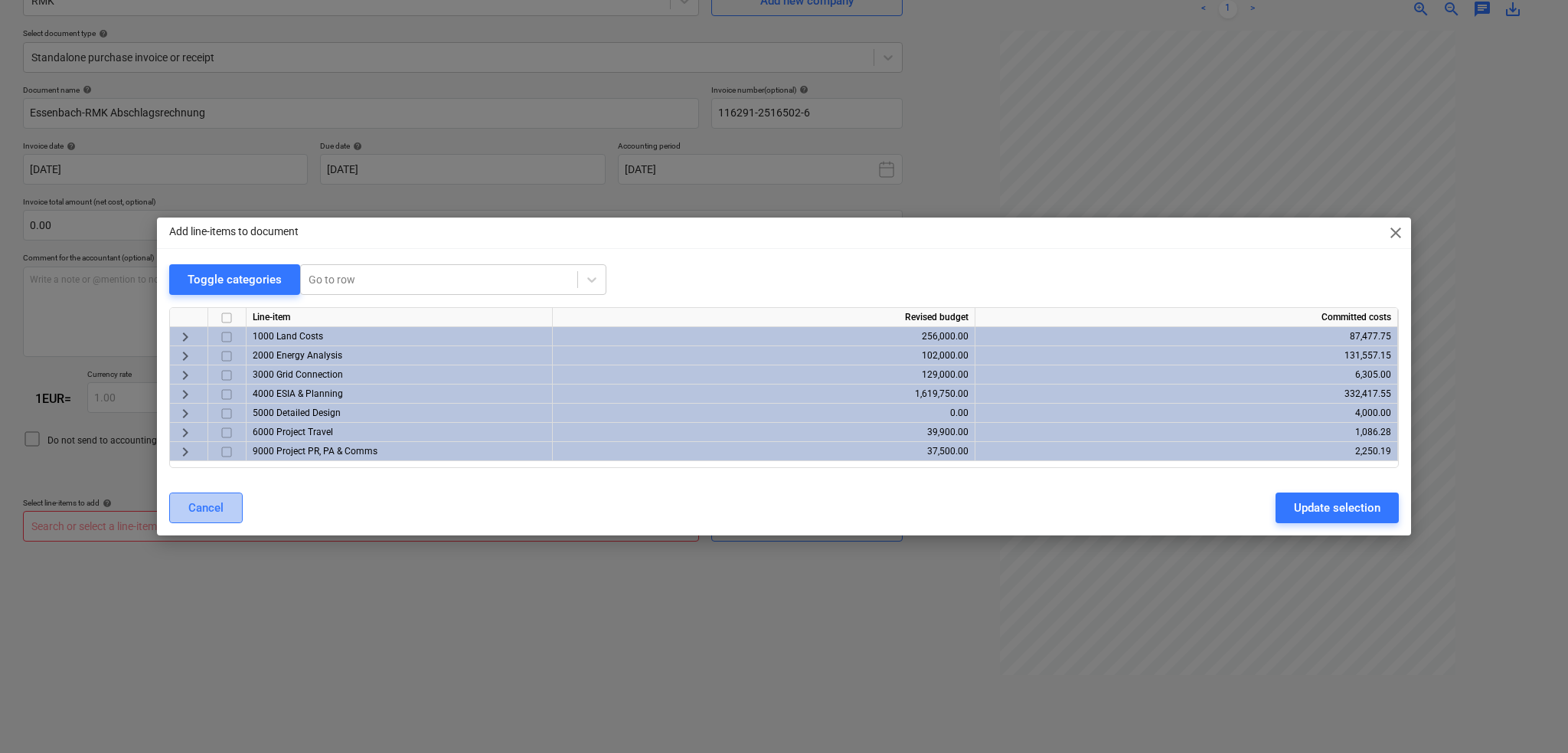
click at [224, 502] on button "Cancel" at bounding box center [206, 508] width 73 height 30
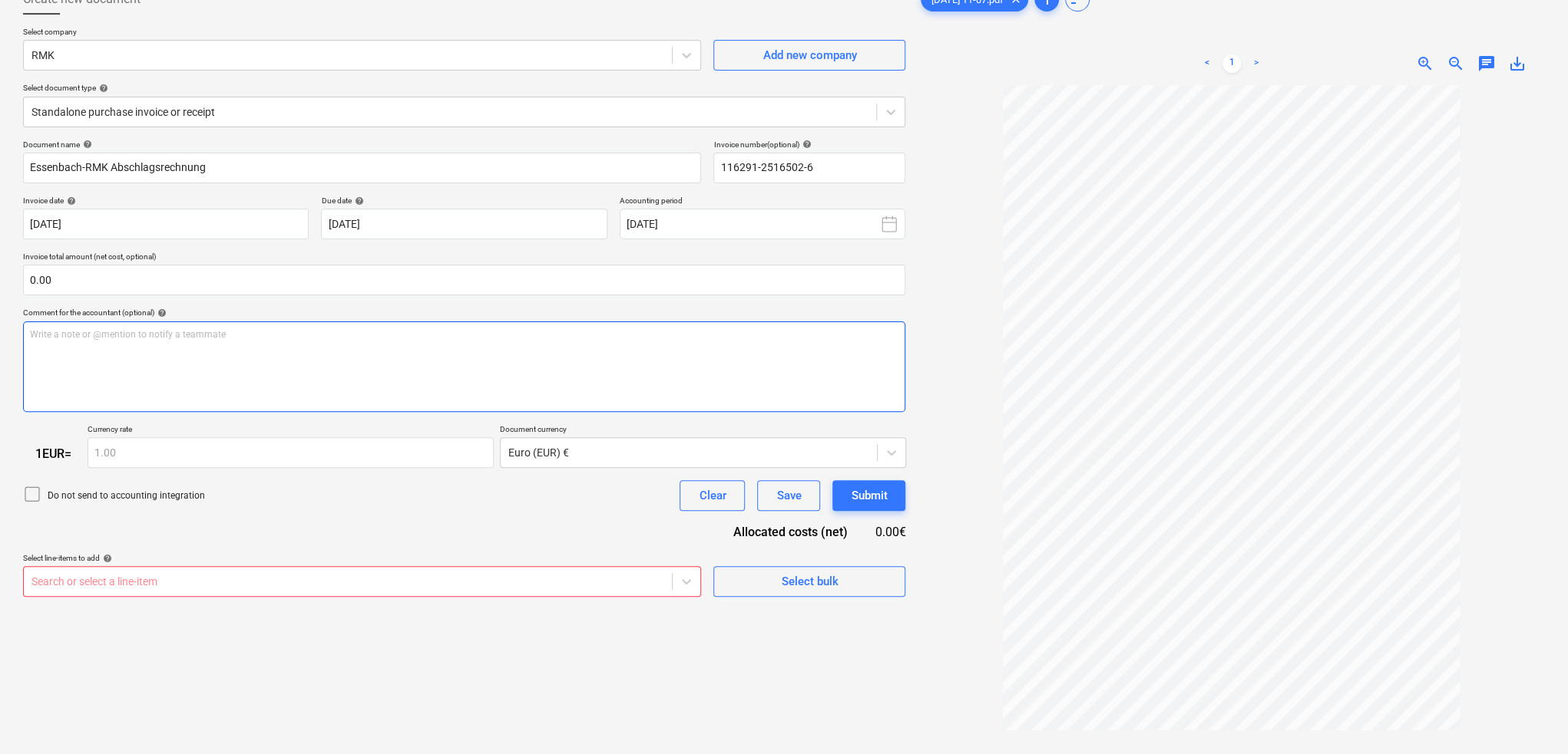
scroll to position [0, 0]
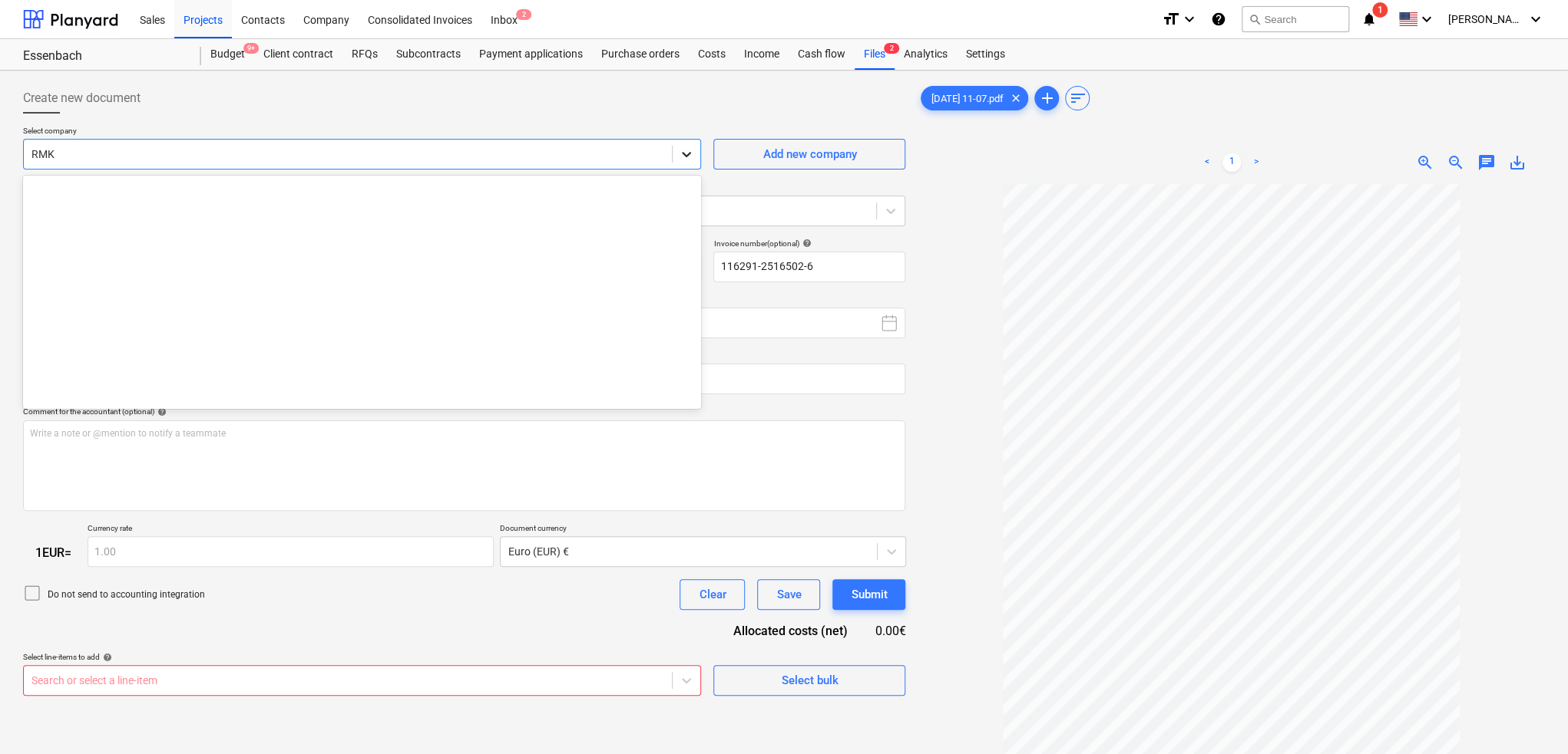
click at [680, 152] on icon at bounding box center [686, 154] width 15 height 15
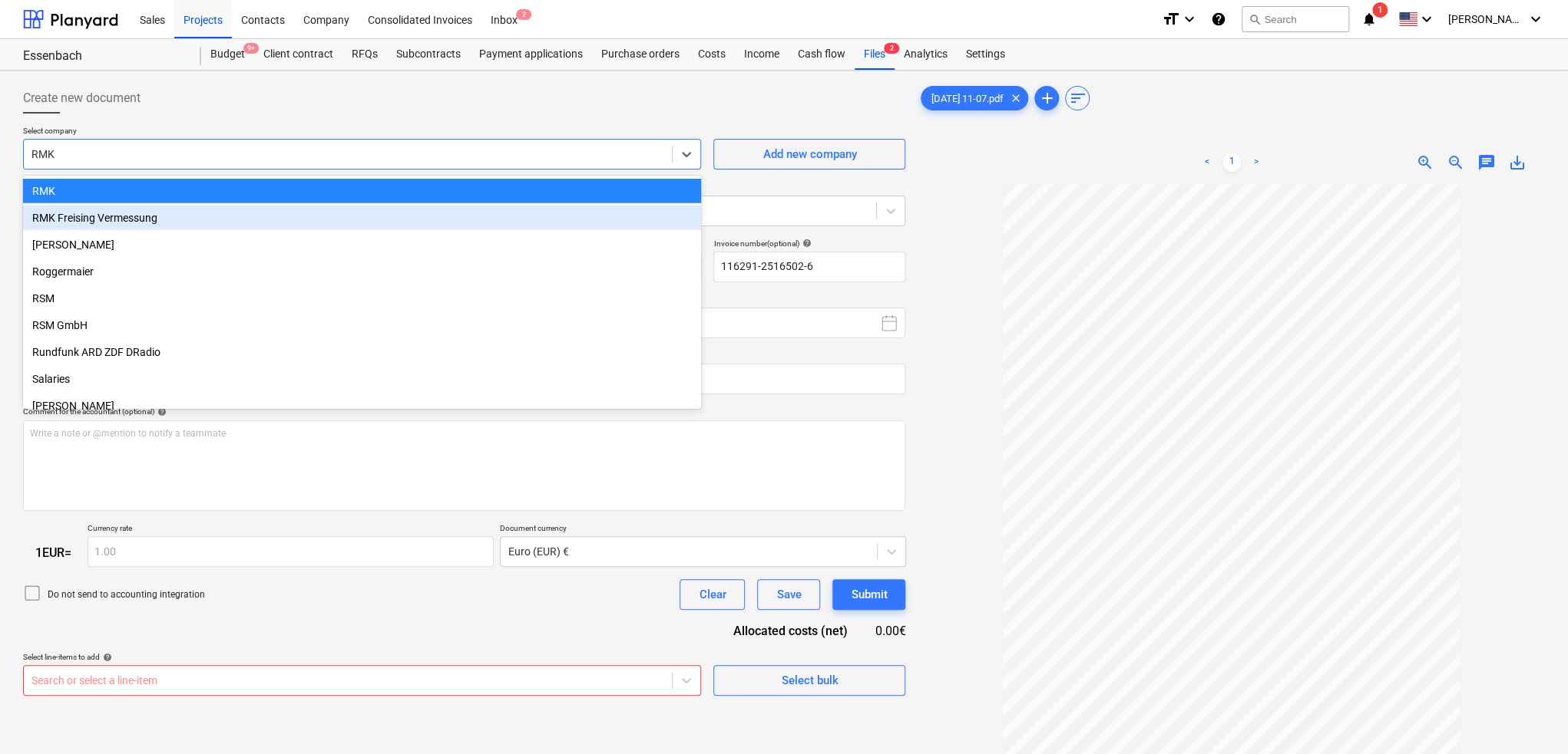
click at [467, 223] on div "RMK Freising Vermessung" at bounding box center [362, 218] width 678 height 25
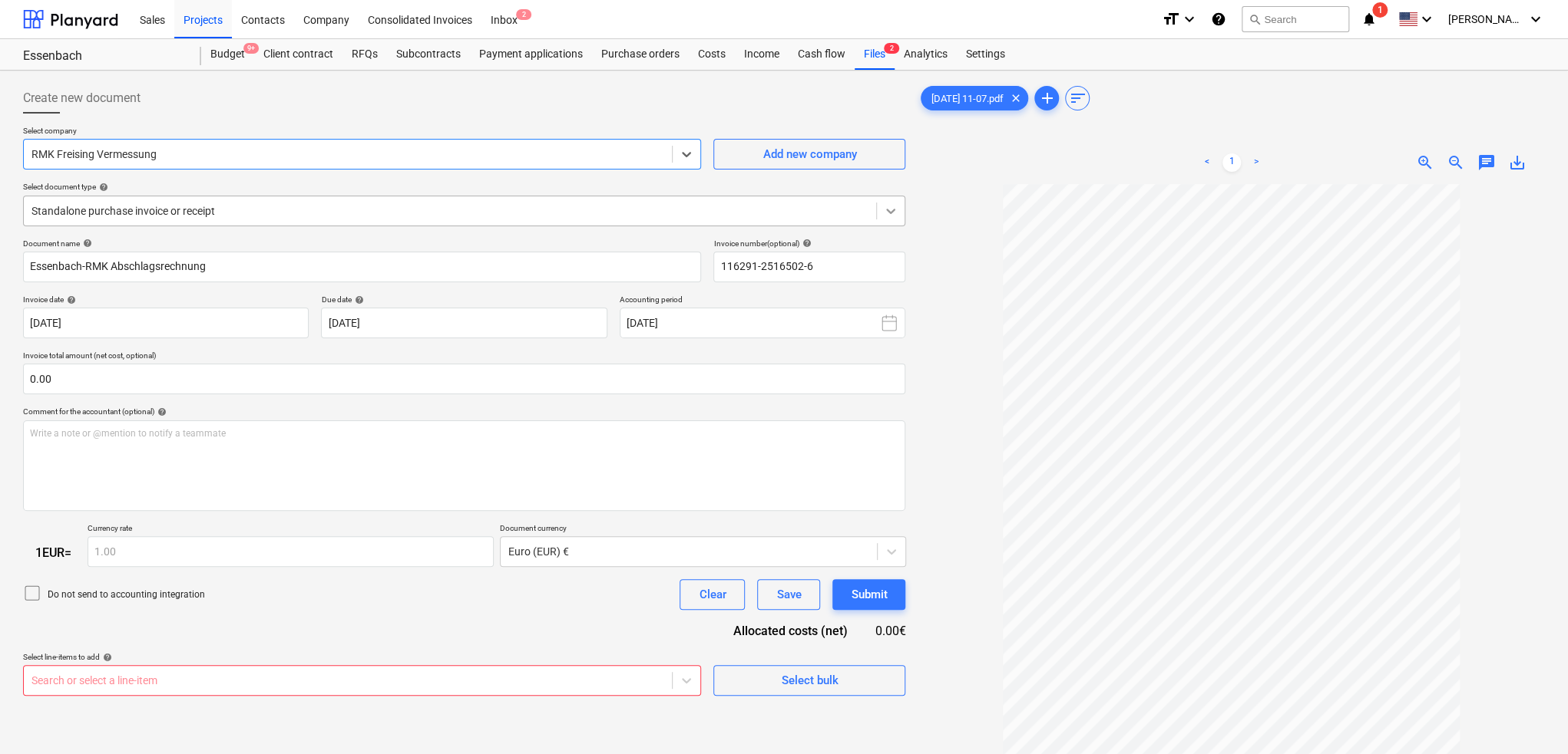
click at [885, 206] on icon at bounding box center [890, 211] width 15 height 15
click at [887, 206] on icon at bounding box center [890, 211] width 15 height 15
click at [688, 152] on icon at bounding box center [686, 154] width 15 height 15
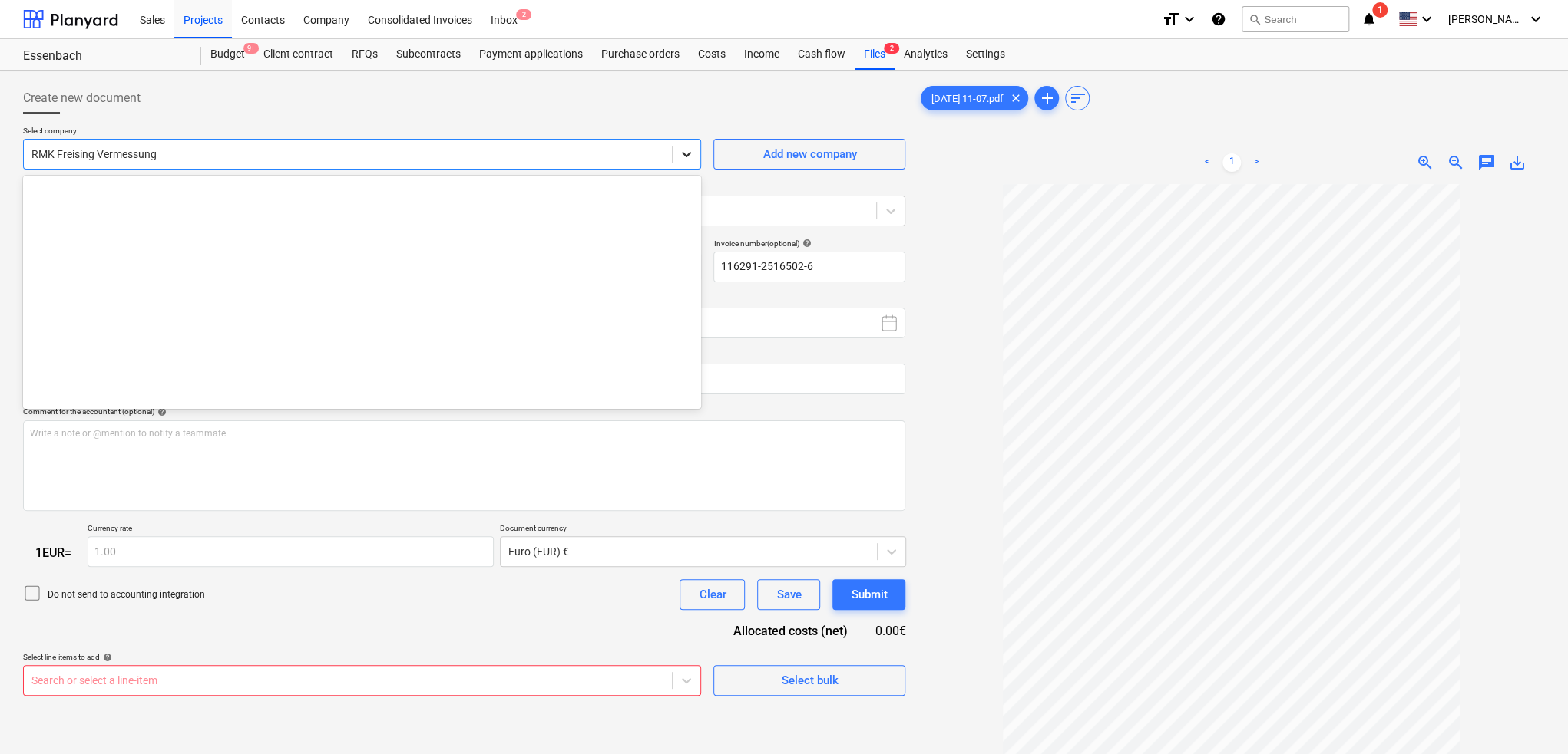
scroll to position [14662, 0]
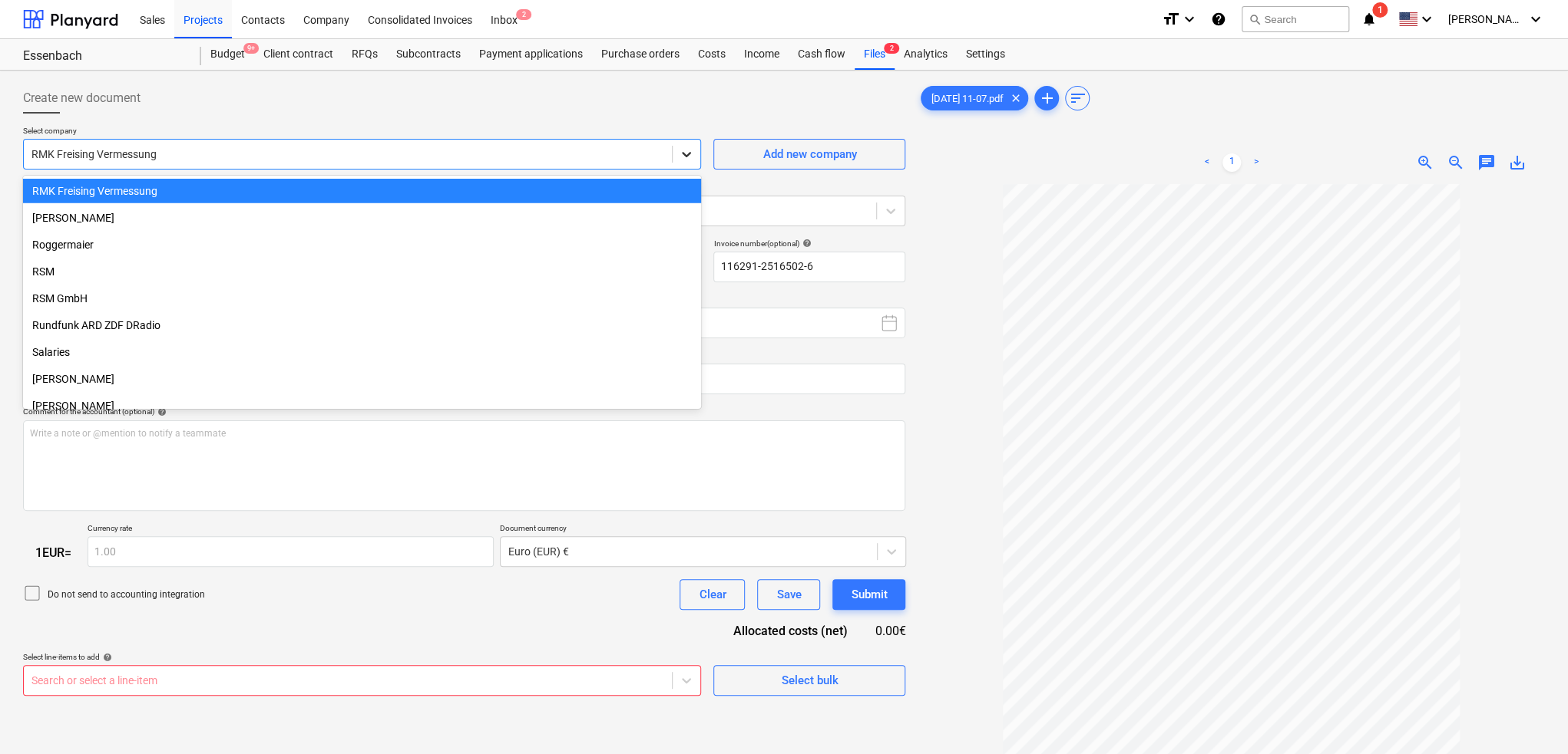
click at [690, 152] on icon at bounding box center [686, 154] width 15 height 15
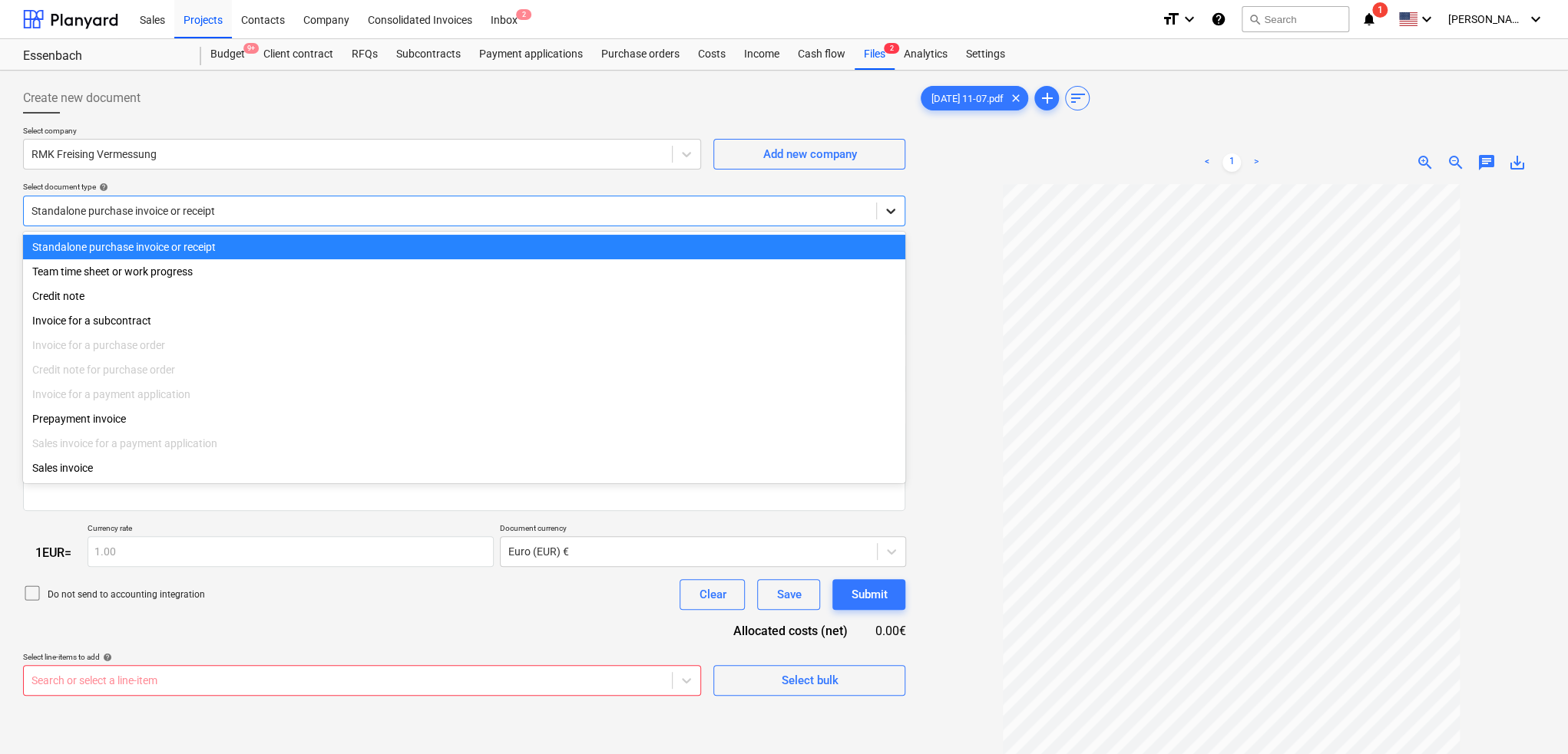
click at [901, 209] on div at bounding box center [890, 211] width 28 height 28
click at [557, 55] on div "Payment applications" at bounding box center [530, 54] width 122 height 30
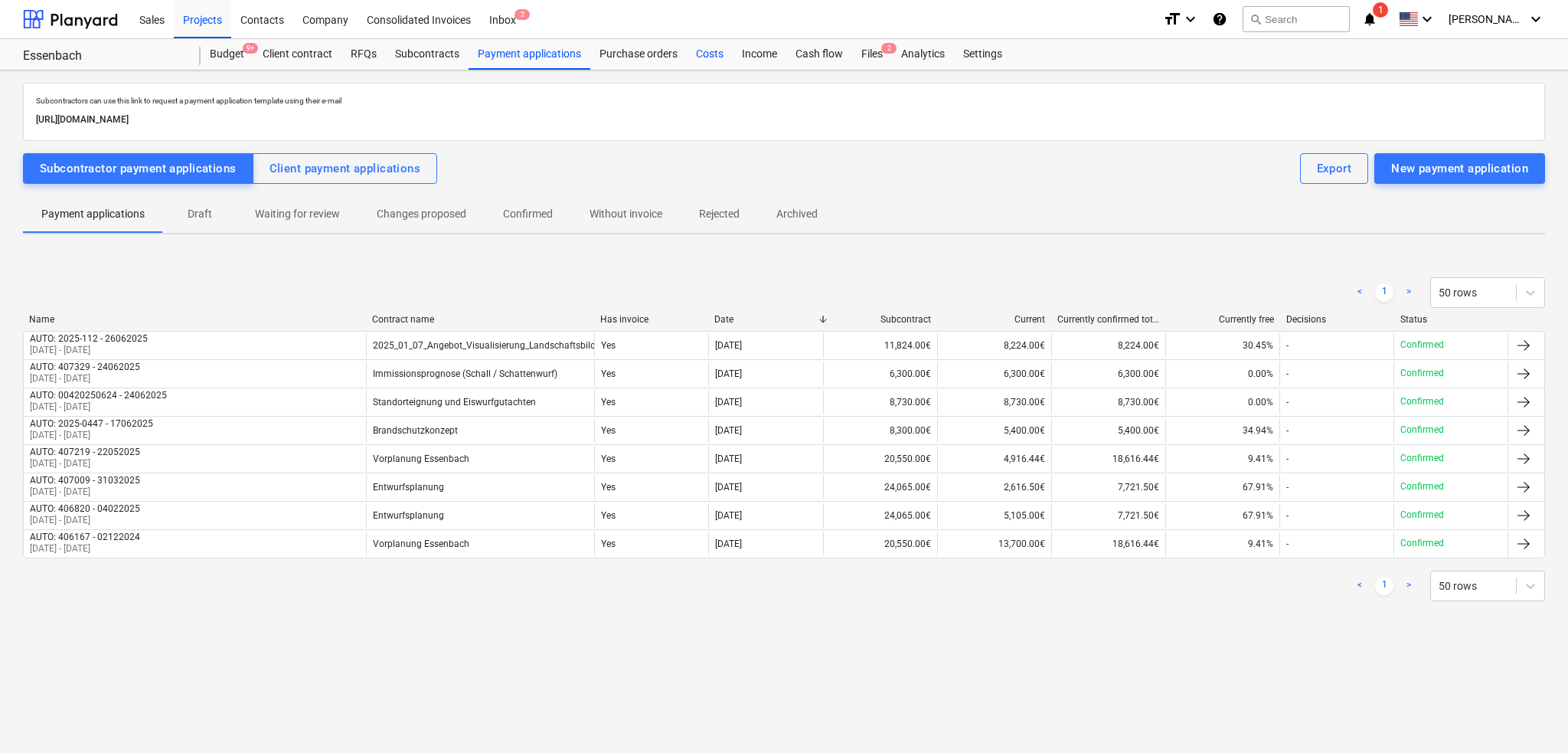
click at [716, 57] on div "Costs" at bounding box center [710, 54] width 46 height 30
